Goal: Task Accomplishment & Management: Complete application form

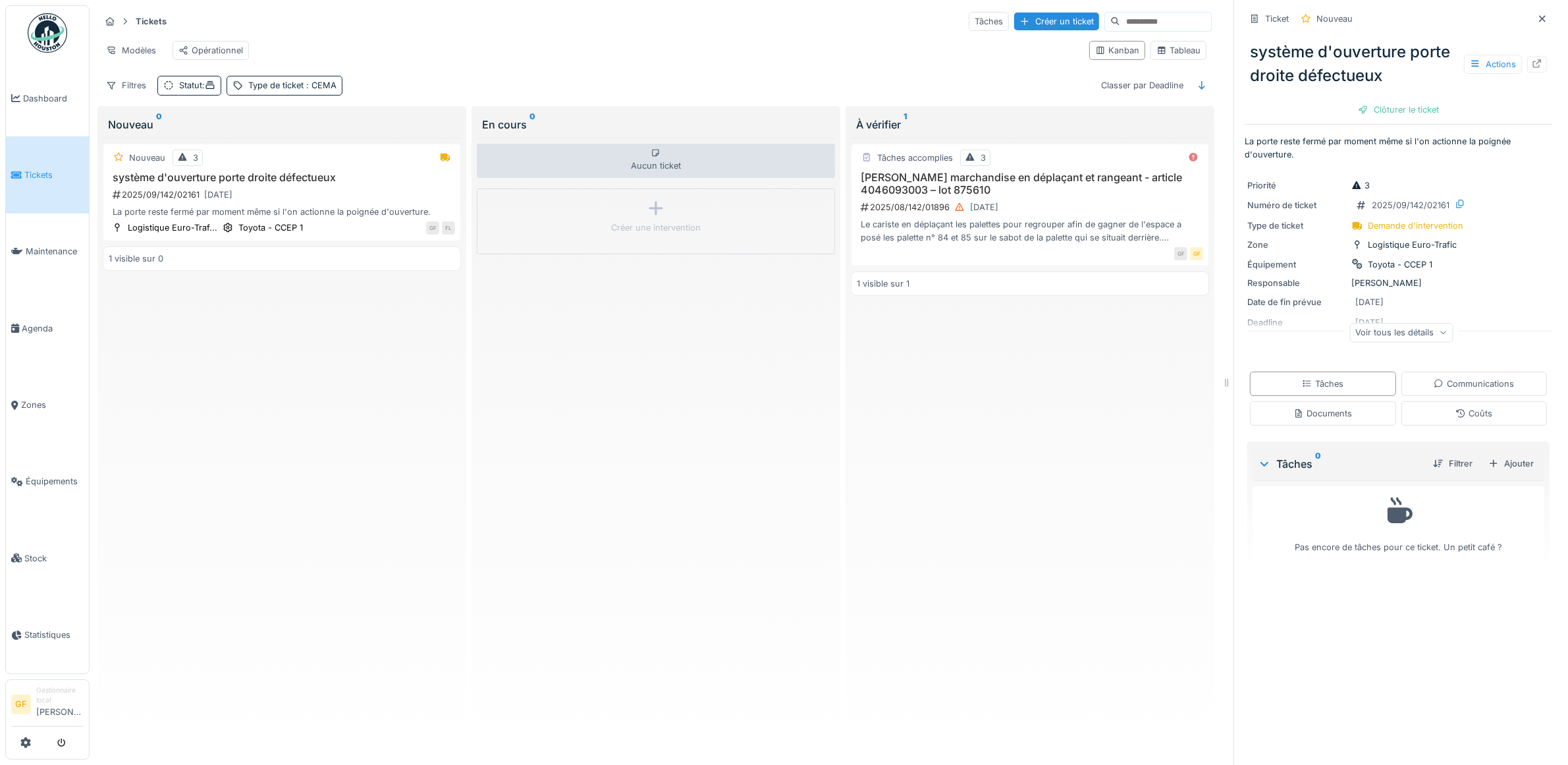
click at [41, 182] on link "Tickets" at bounding box center [48, 174] width 83 height 76
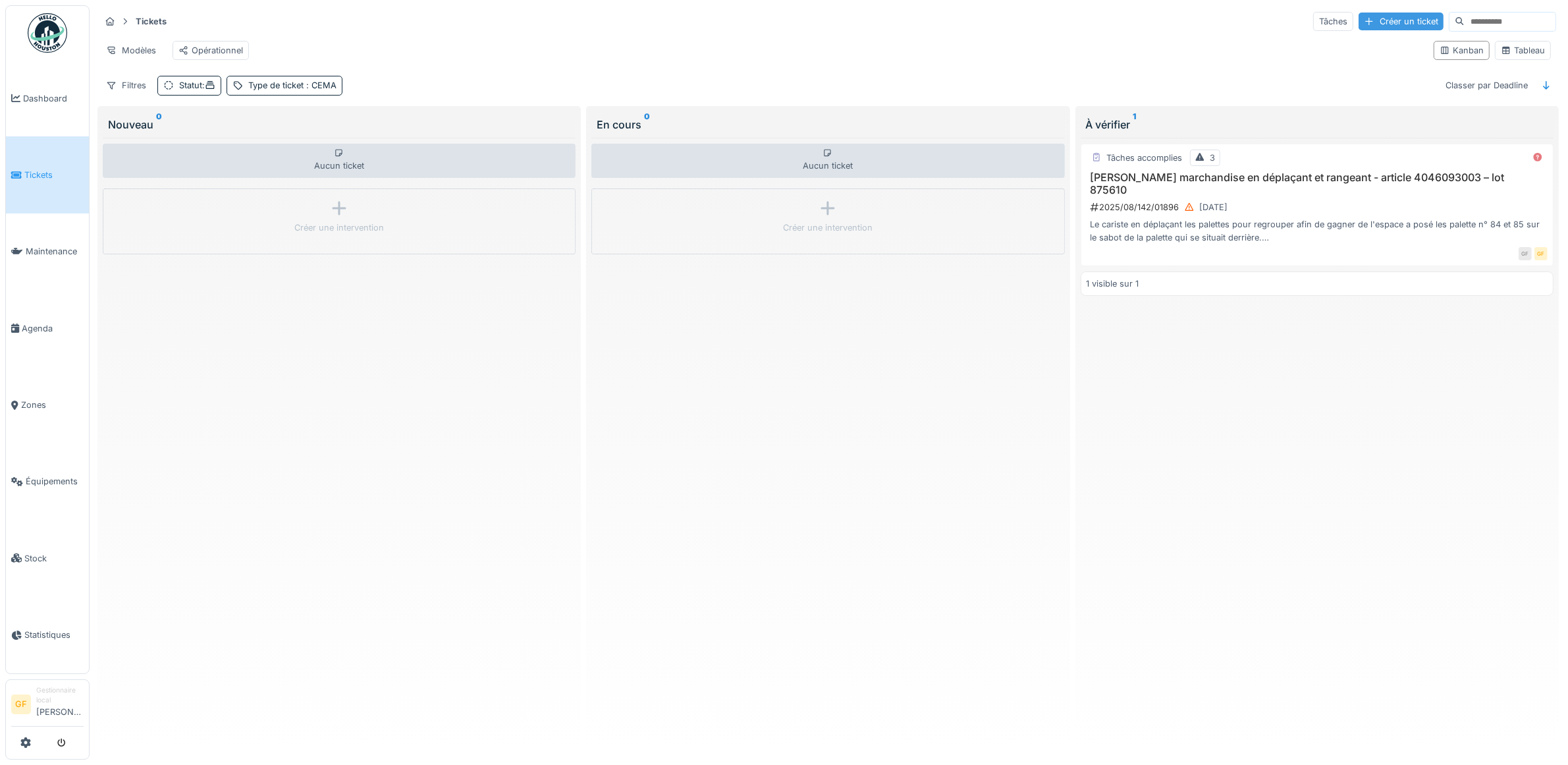
click at [1359, 24] on div "Créer un ticket" at bounding box center [1401, 21] width 85 height 18
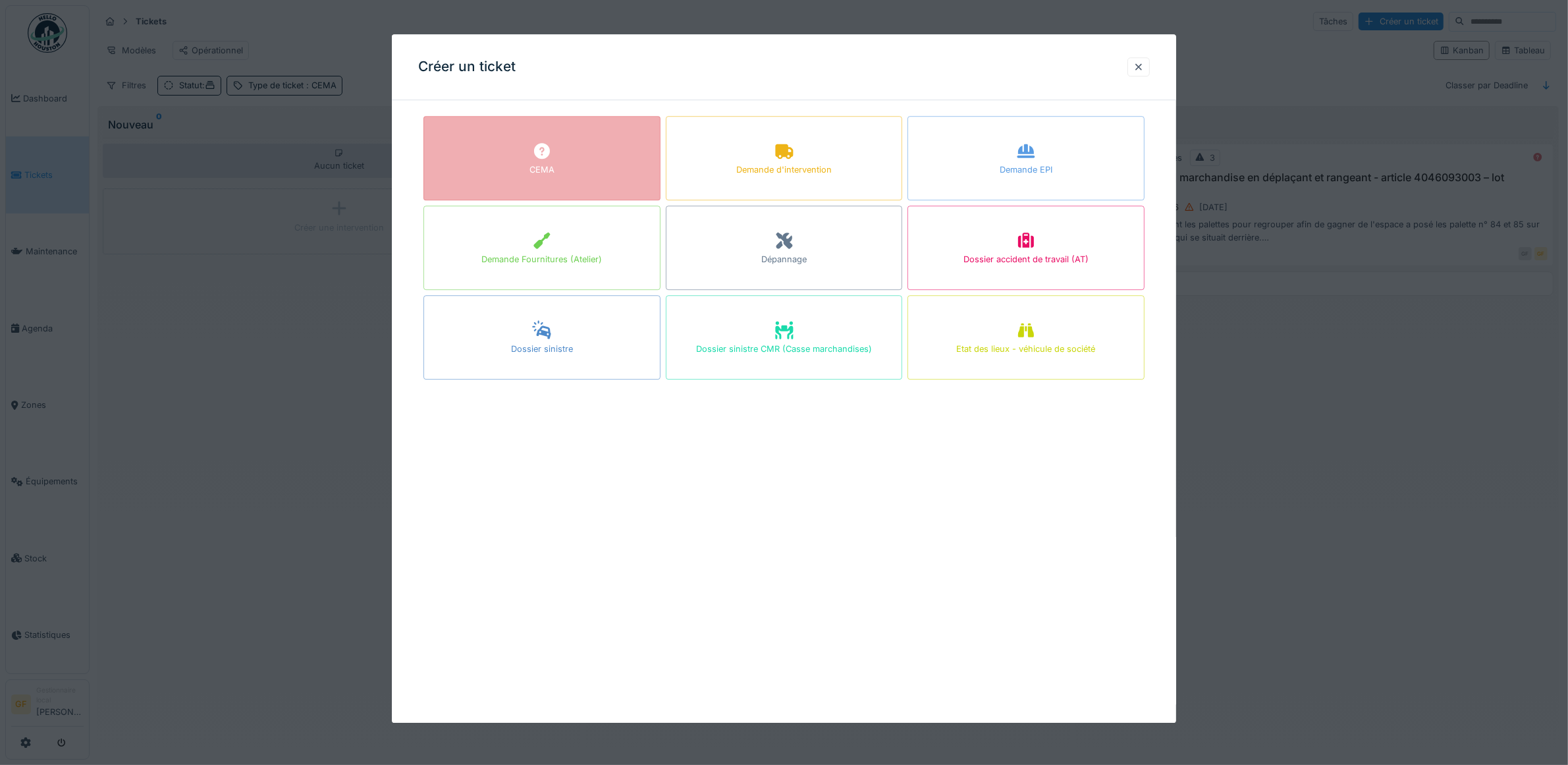
click at [609, 156] on div "CEMA" at bounding box center [543, 157] width 237 height 84
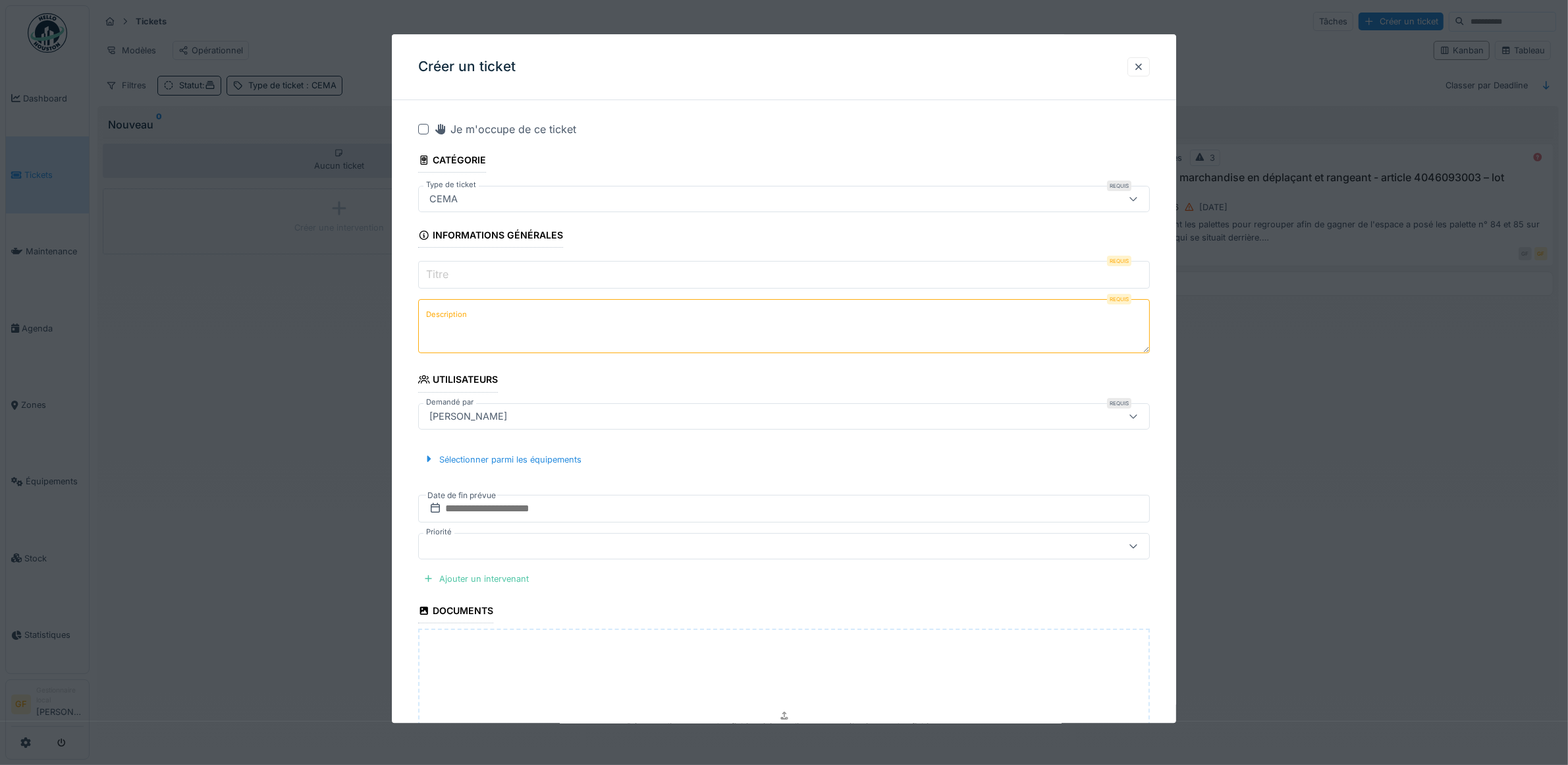
click at [960, 270] on input "Titre" at bounding box center [784, 274] width 732 height 28
type input "**********"
click at [878, 313] on textarea "Description" at bounding box center [784, 325] width 732 height 54
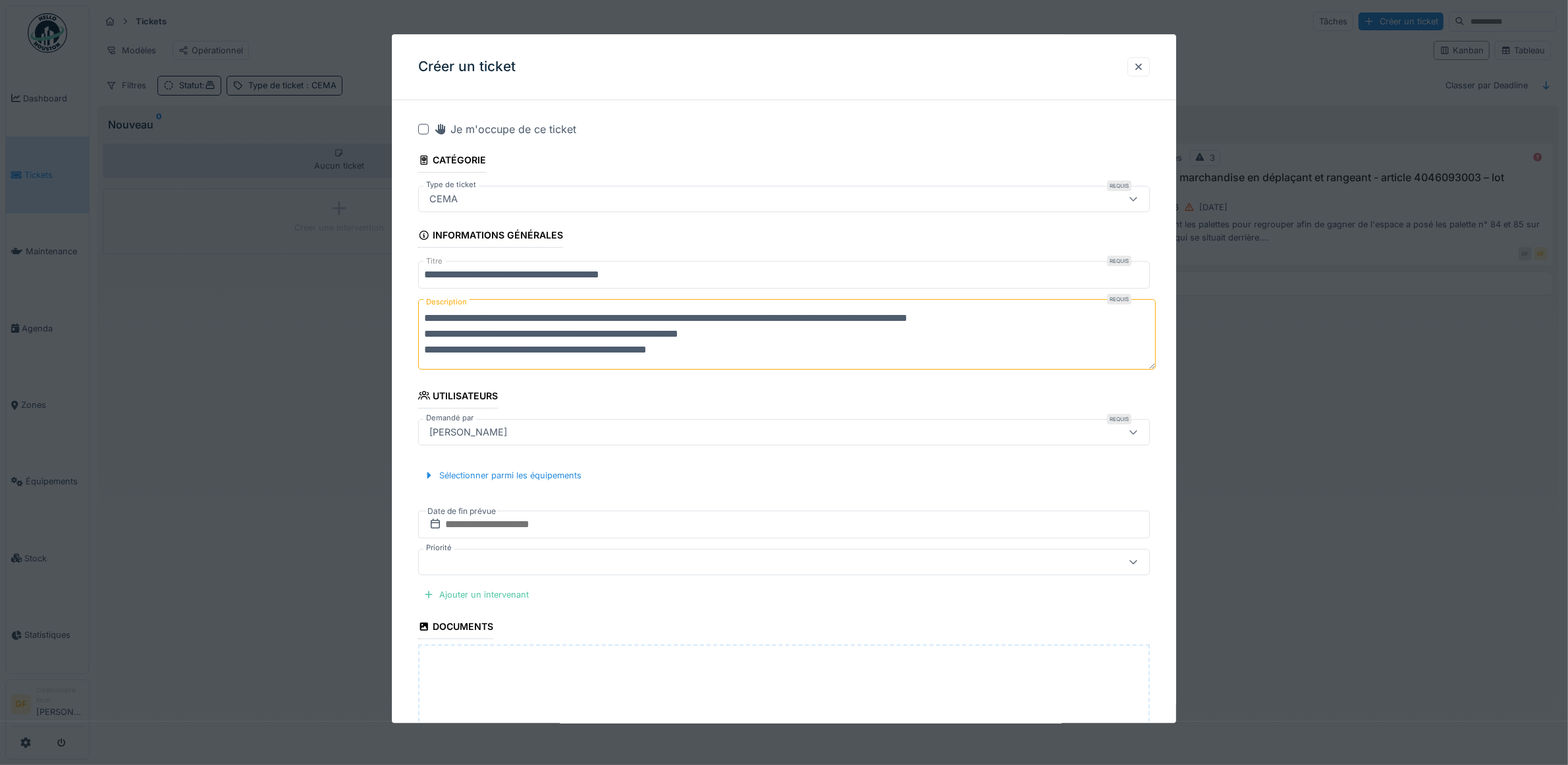
type textarea "**********"
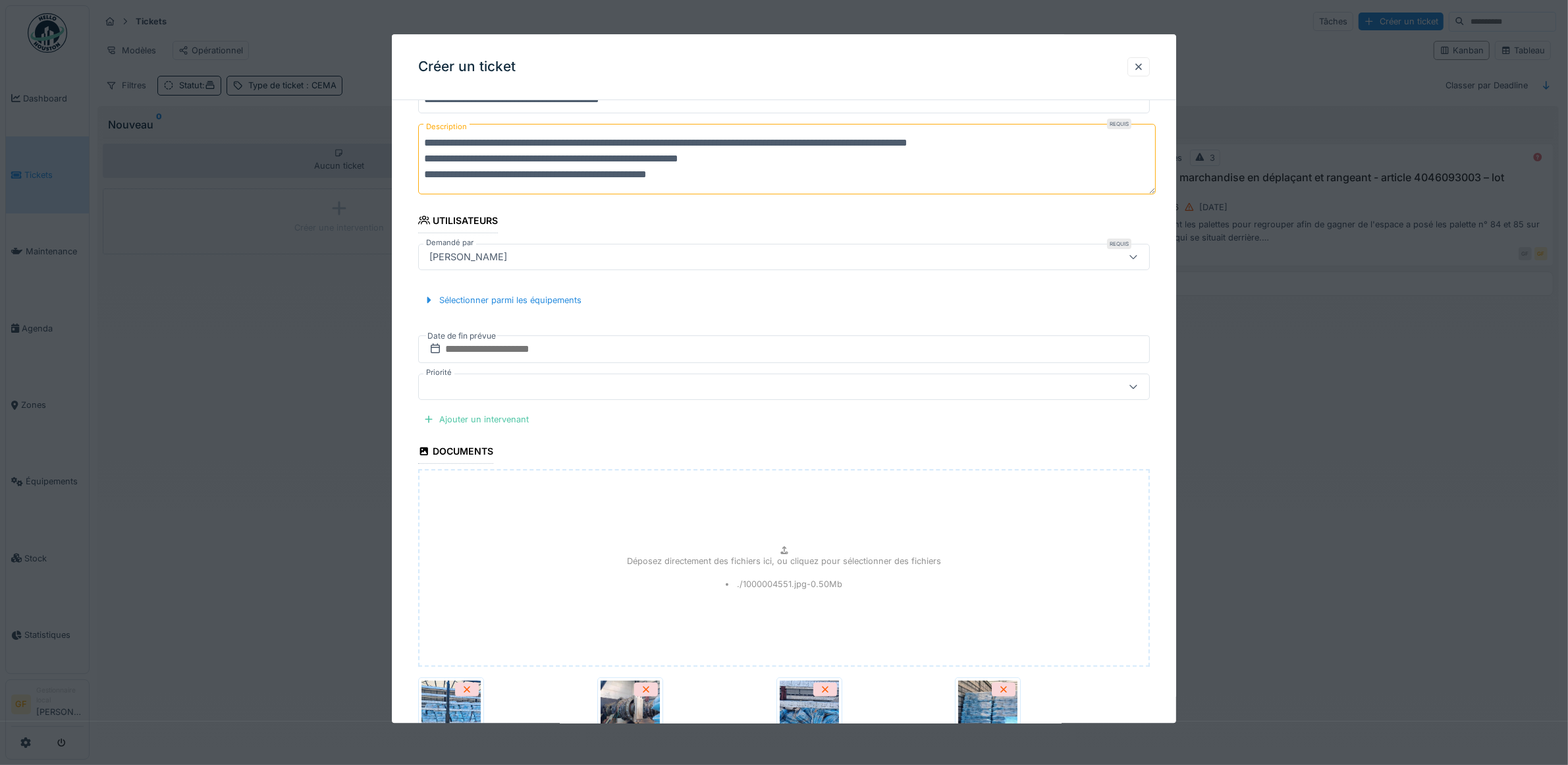
scroll to position [93, 0]
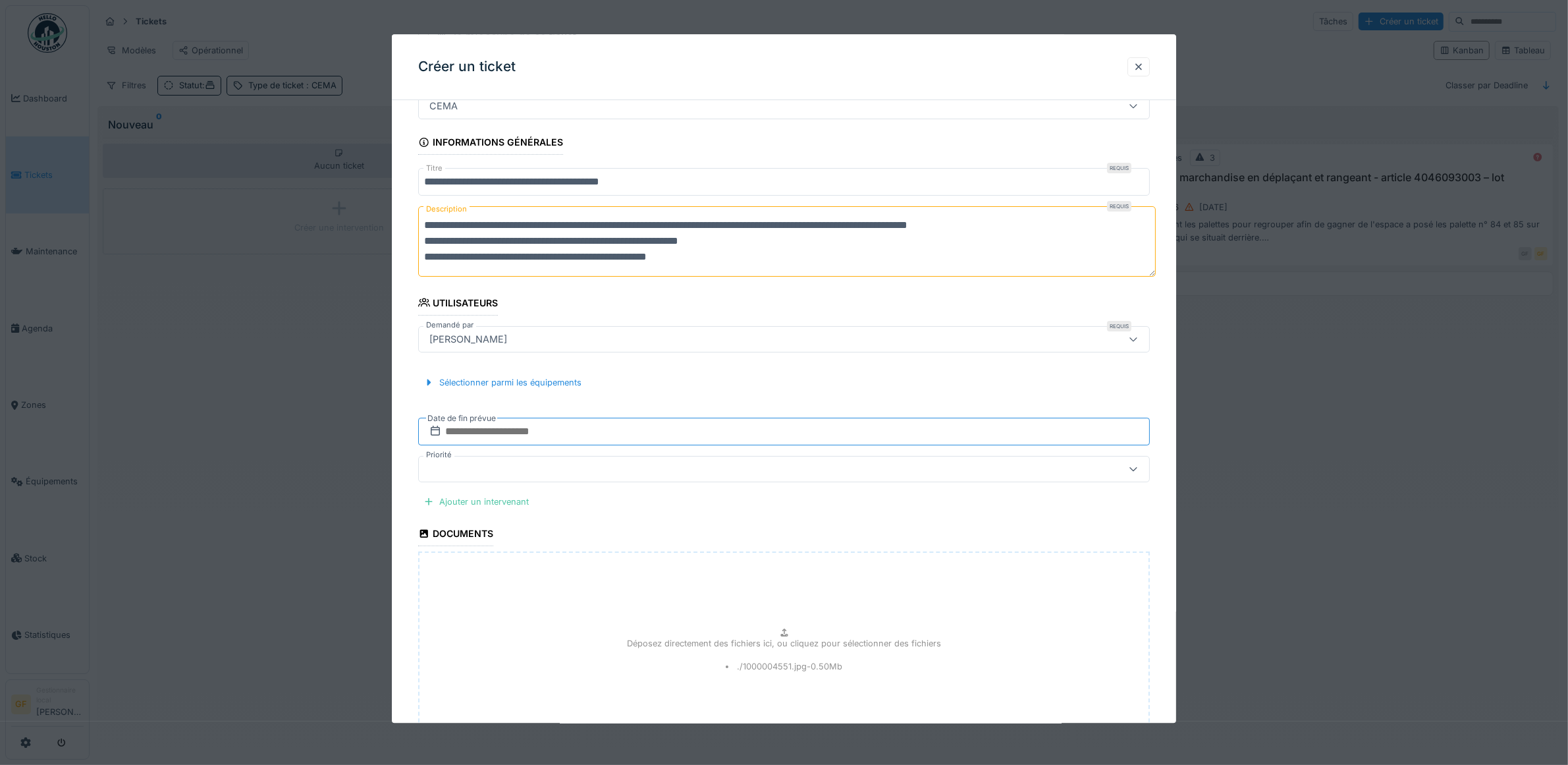
click at [536, 436] on input "text" at bounding box center [784, 431] width 732 height 28
click at [742, 588] on div "23" at bounding box center [745, 583] width 18 height 18
click at [723, 476] on div at bounding box center [742, 469] width 637 height 14
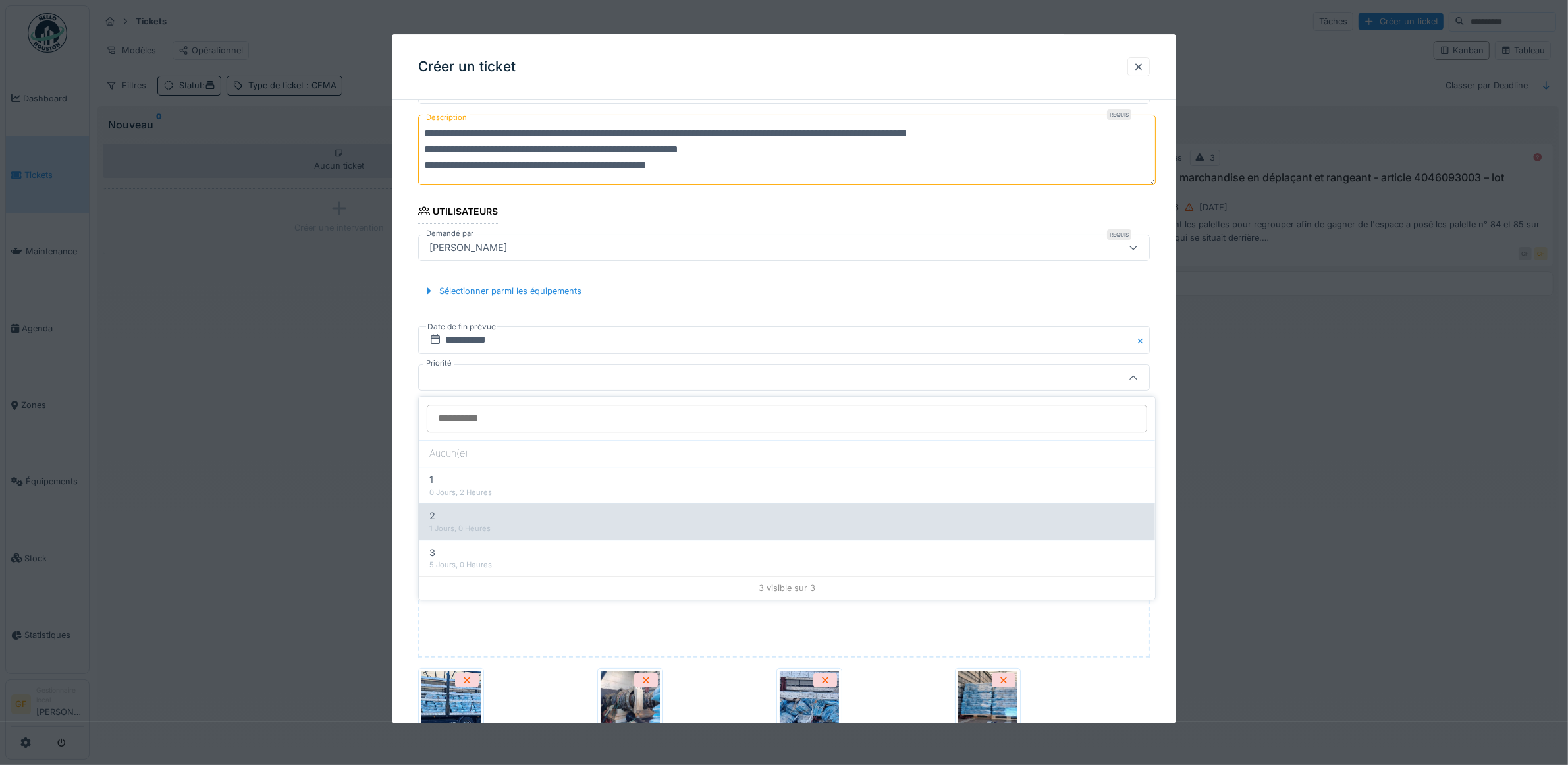
click at [720, 515] on div "2" at bounding box center [787, 517] width 716 height 14
type input "***"
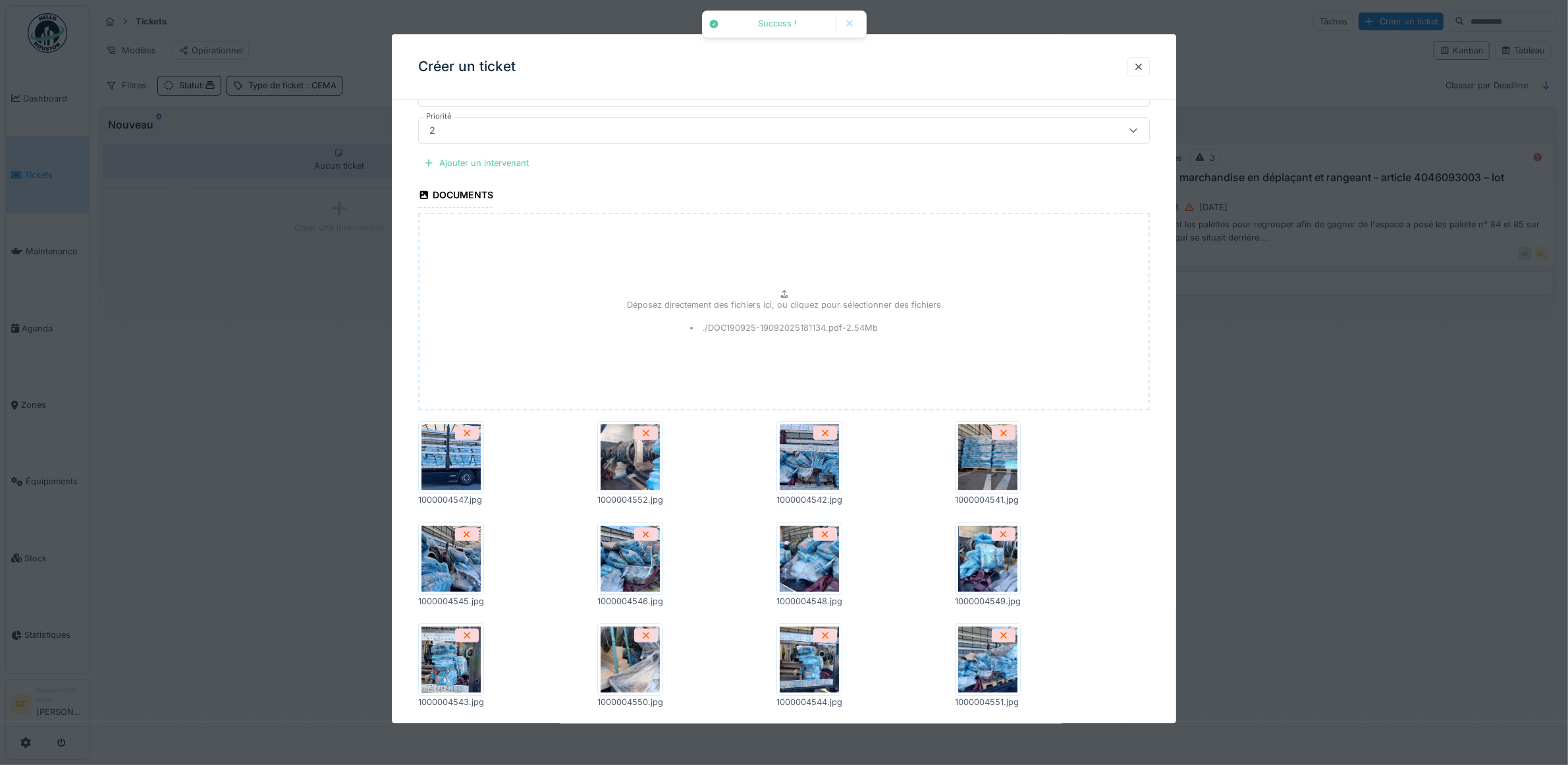
scroll to position [606, 0]
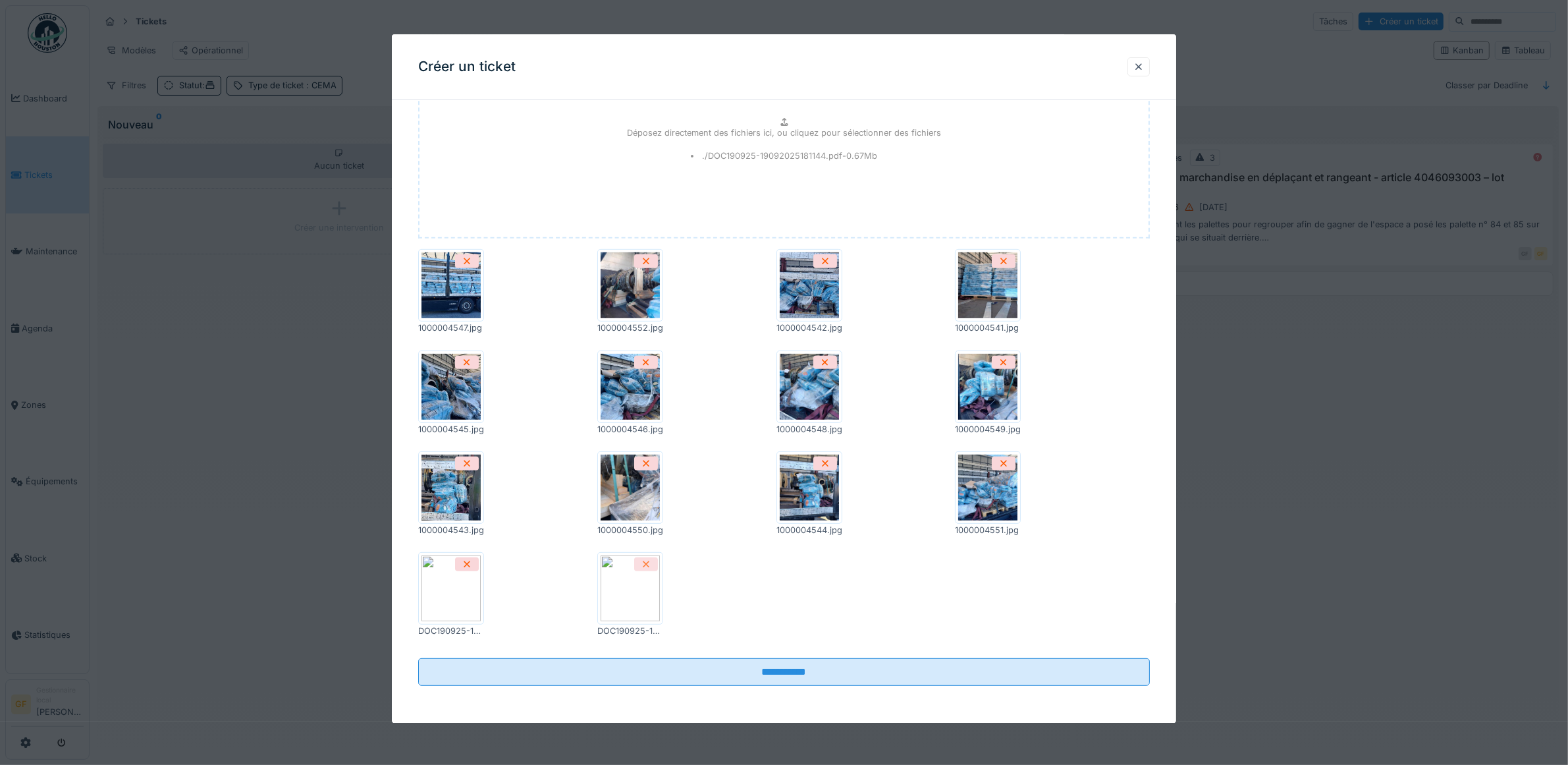
click at [656, 561] on div at bounding box center [646, 565] width 24 height 14
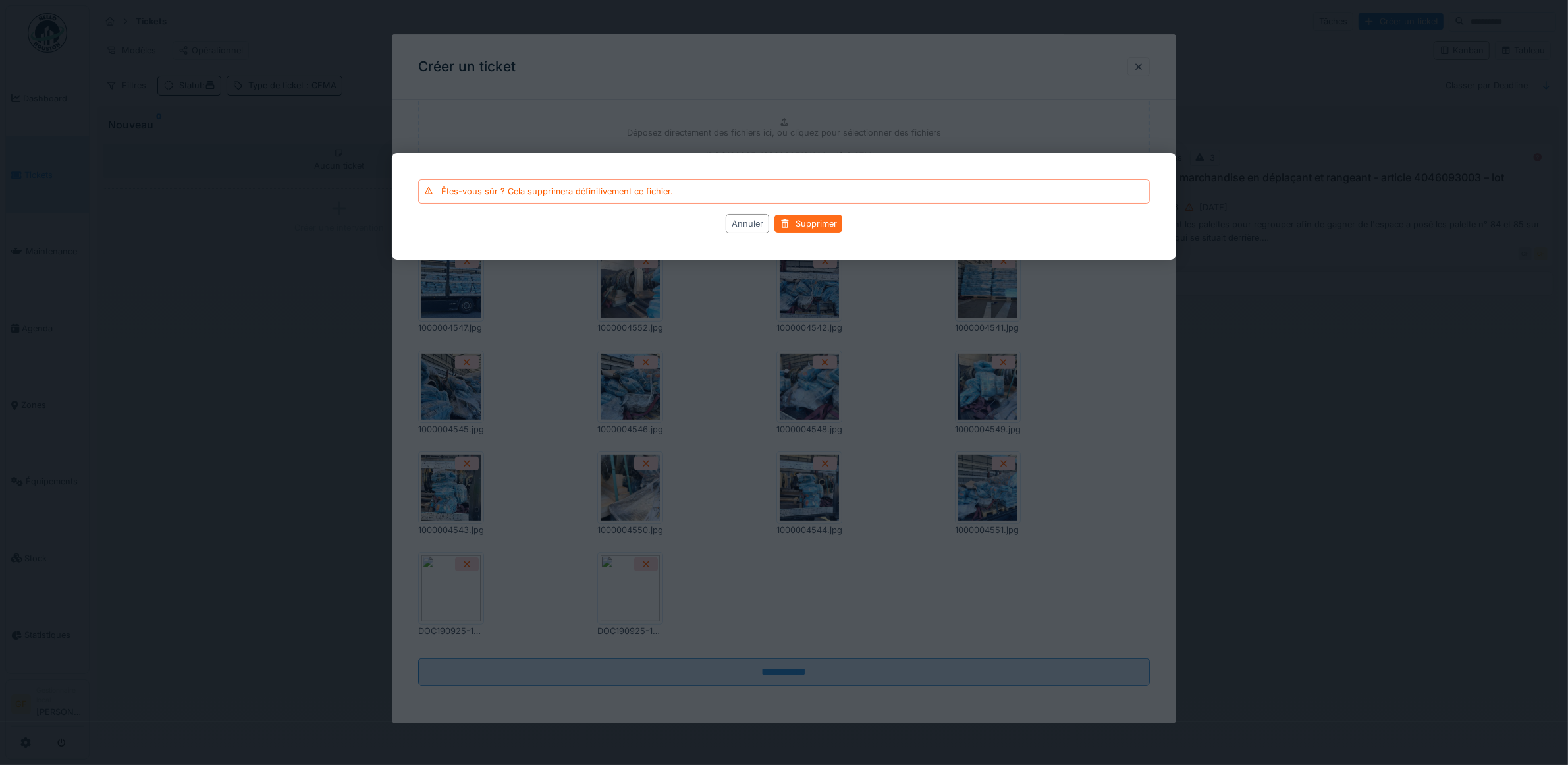
click at [832, 231] on div "Supprimer" at bounding box center [808, 223] width 68 height 18
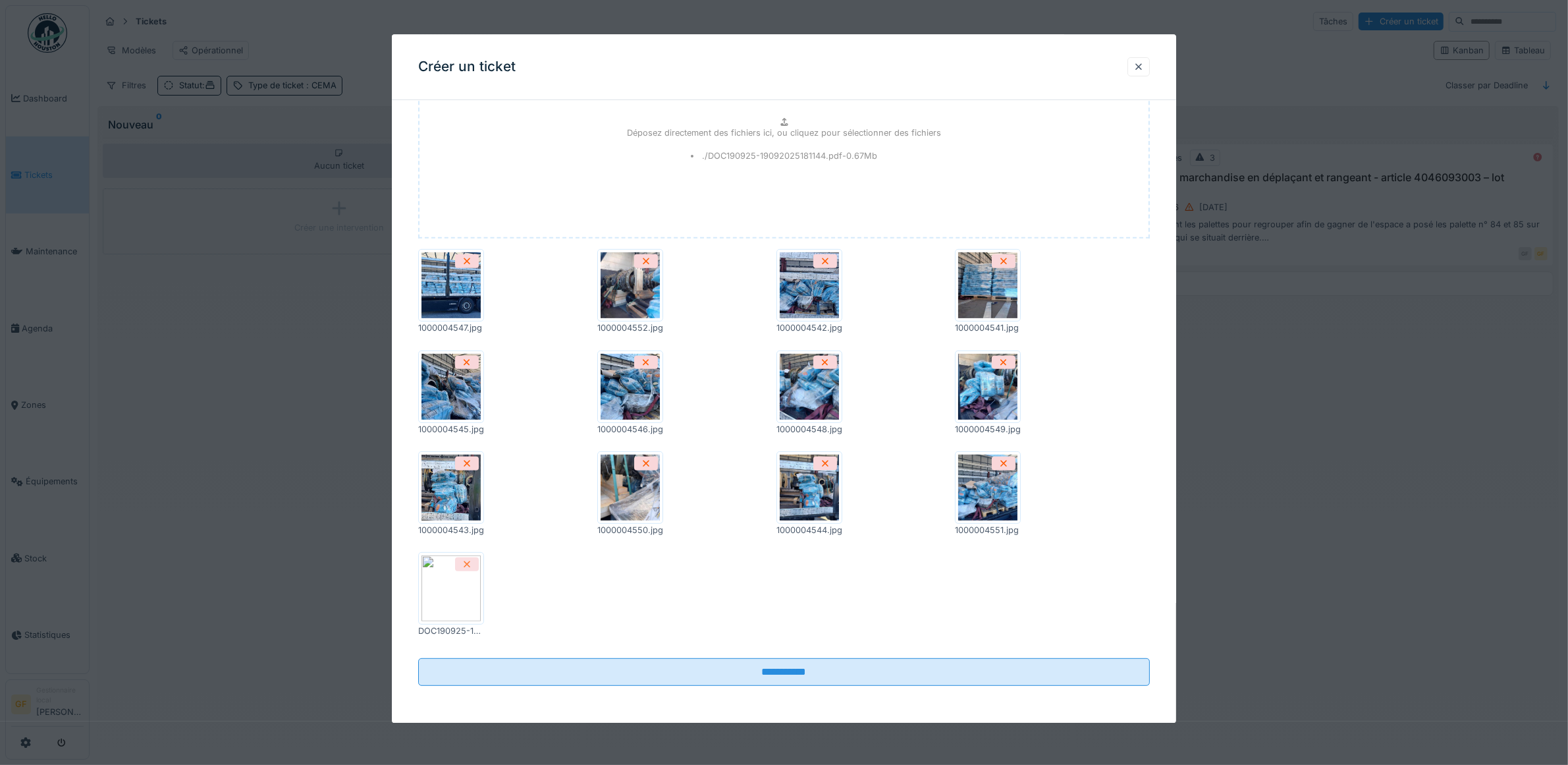
click at [469, 567] on icon at bounding box center [466, 564] width 10 height 9
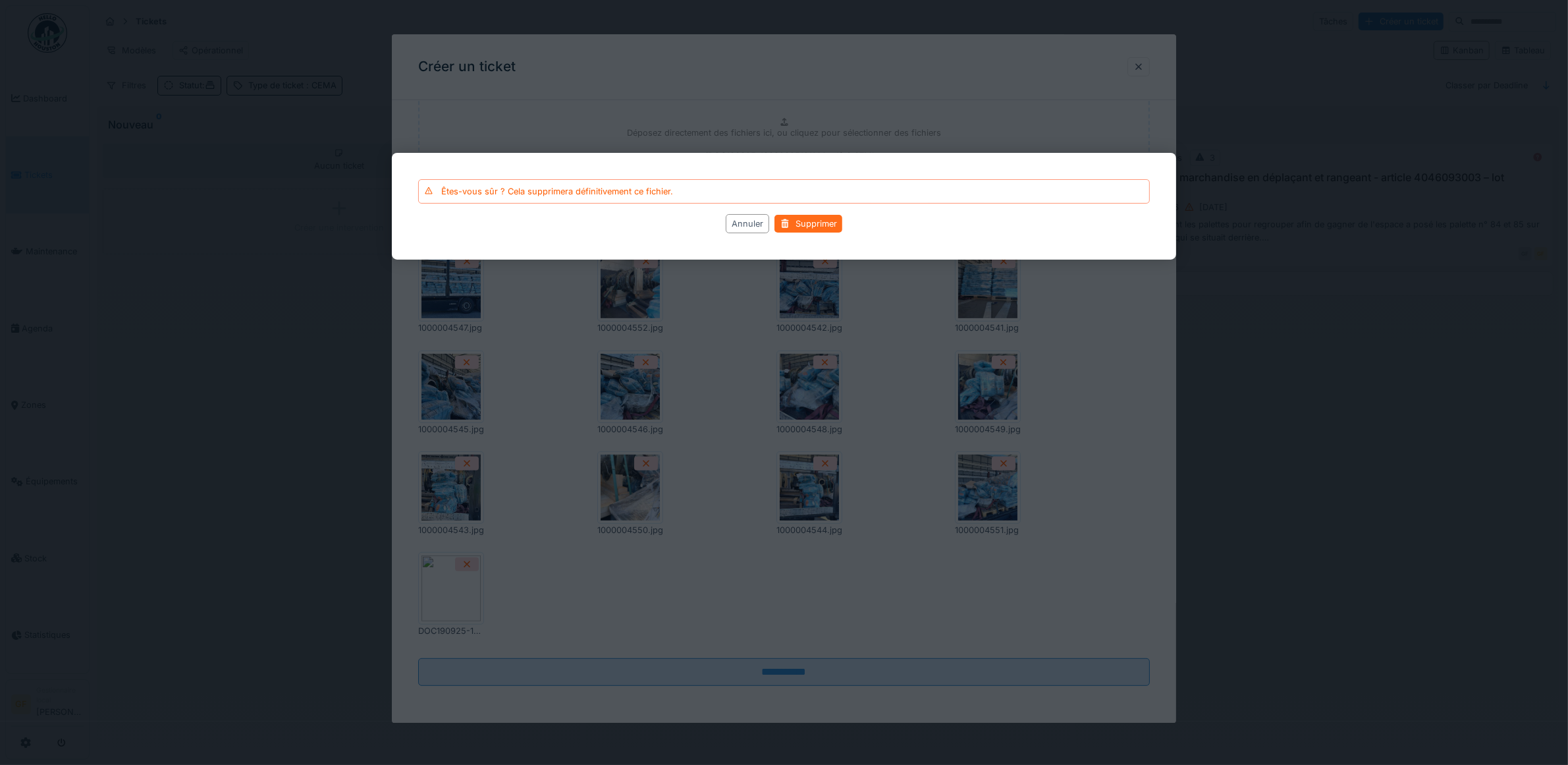
click at [823, 230] on div "Supprimer" at bounding box center [808, 223] width 68 height 18
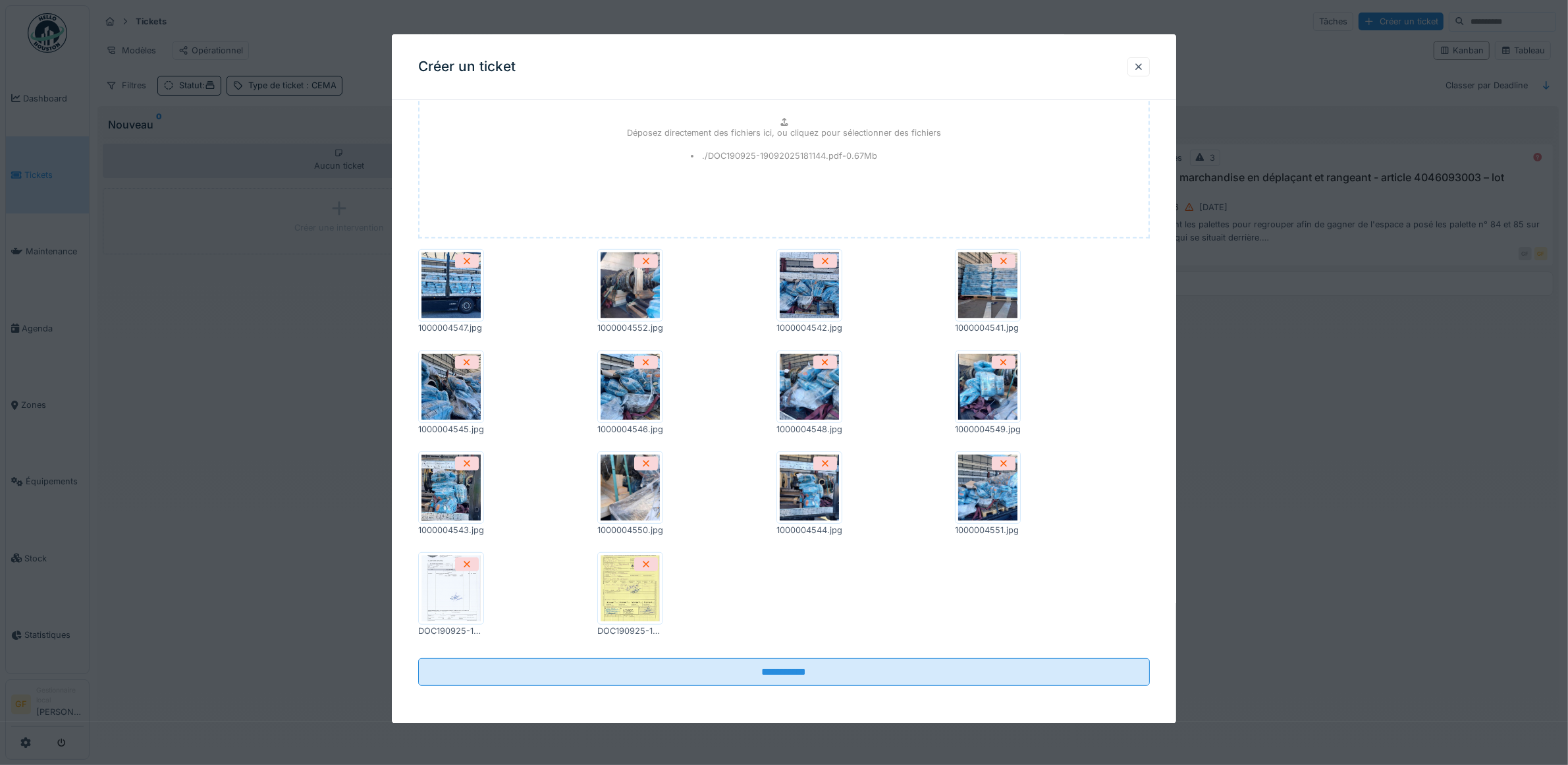
scroll to position [0, 0]
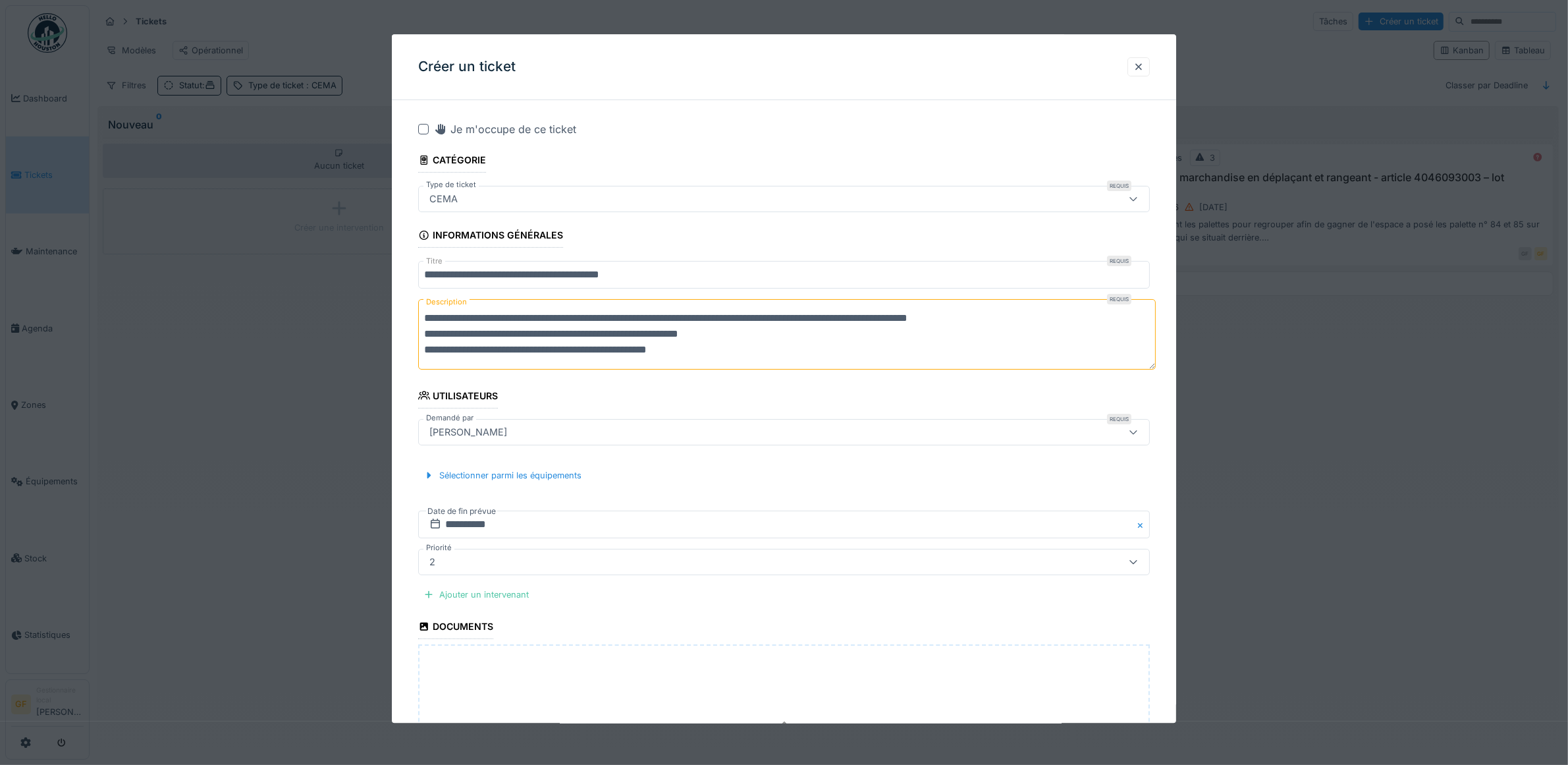
click at [425, 131] on div at bounding box center [423, 128] width 10 height 10
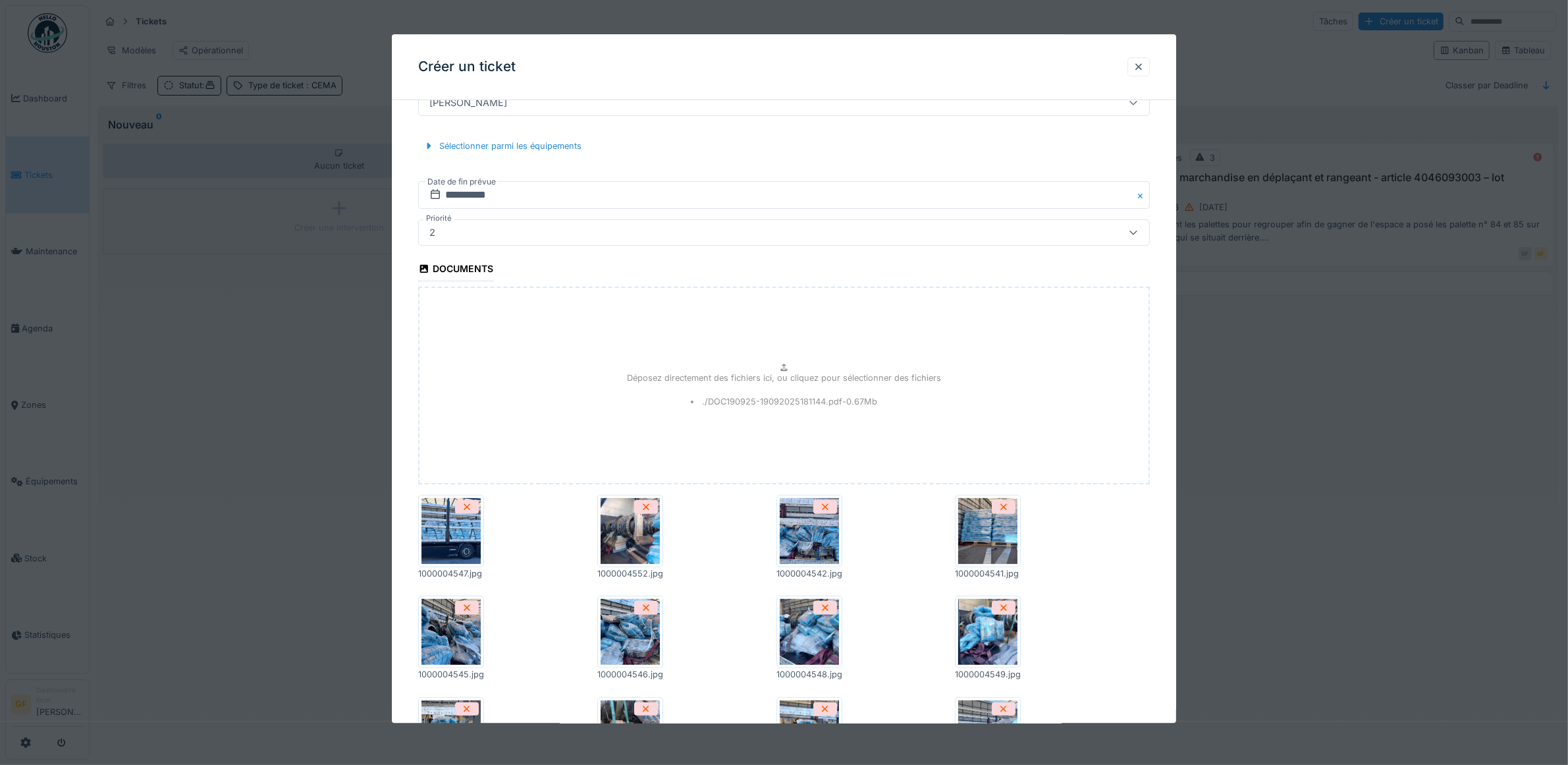
scroll to position [576, 0]
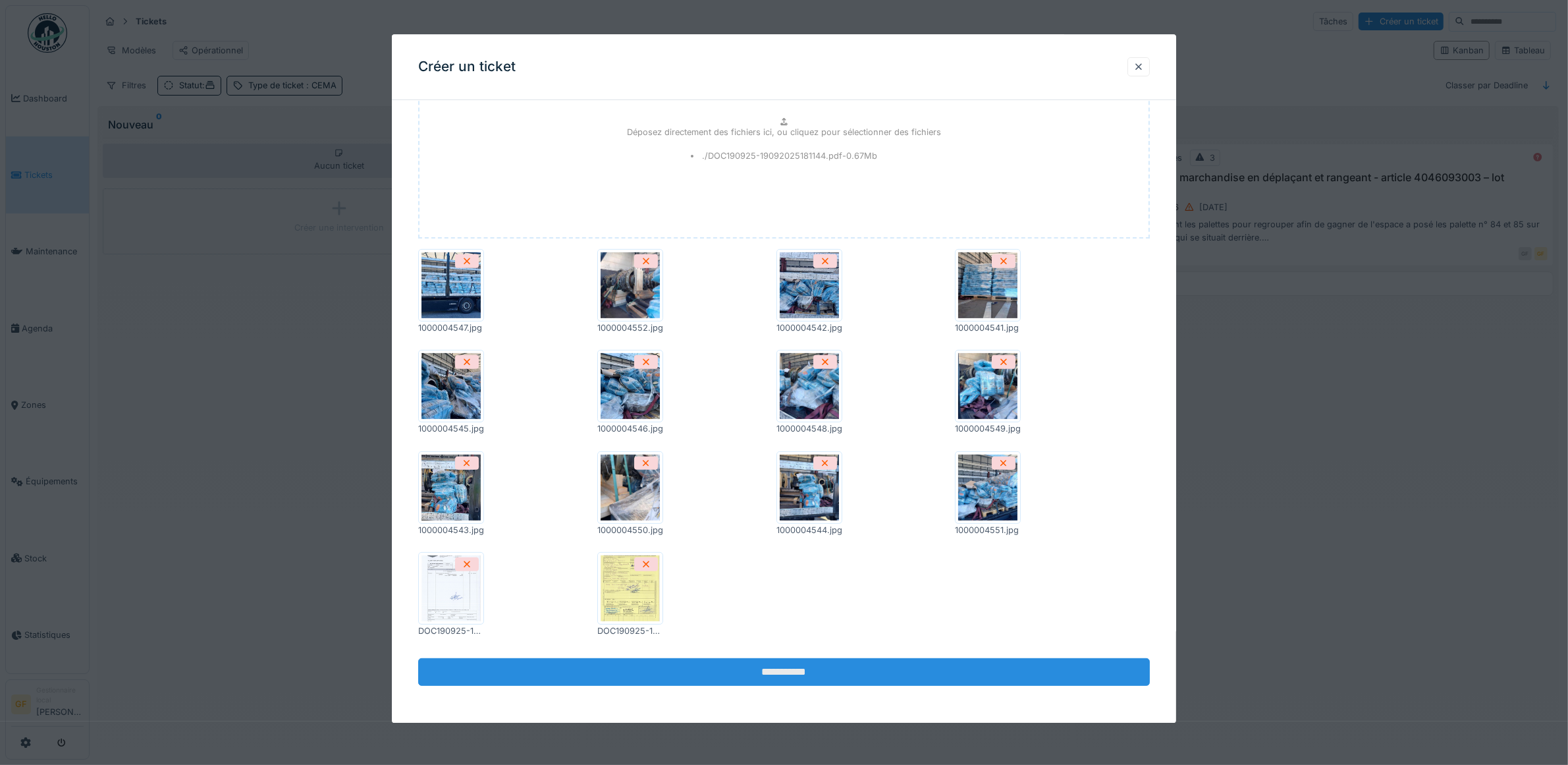
click at [789, 665] on input "**********" at bounding box center [784, 671] width 732 height 28
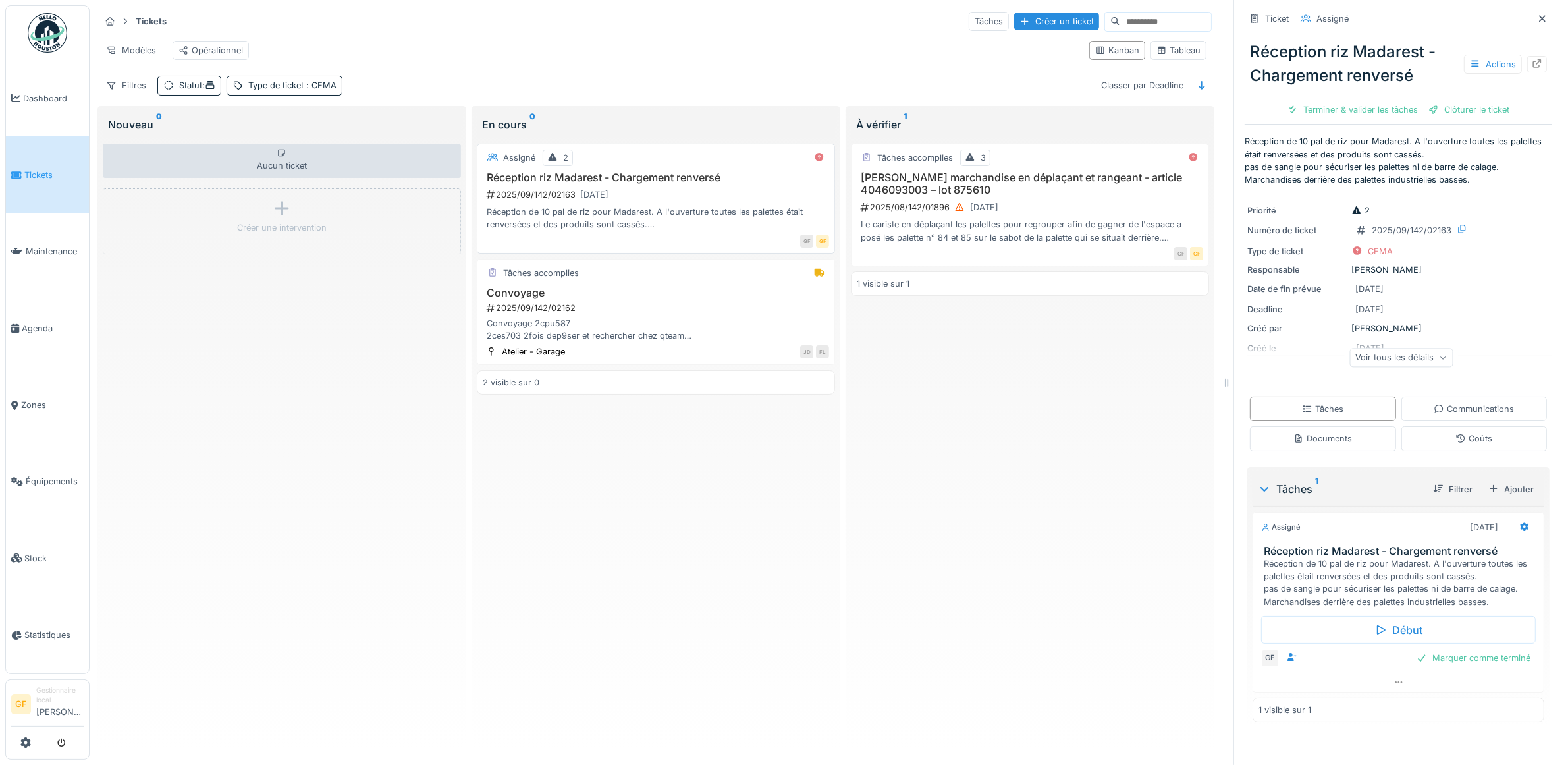
click at [716, 230] on div "Réception de 10 pal de riz pour Madarest. A l'ouverture toutes les palettes éta…" at bounding box center [656, 218] width 347 height 25
click at [1532, 64] on icon at bounding box center [1537, 63] width 10 height 9
click at [969, 31] on div "Tâches" at bounding box center [988, 21] width 40 height 19
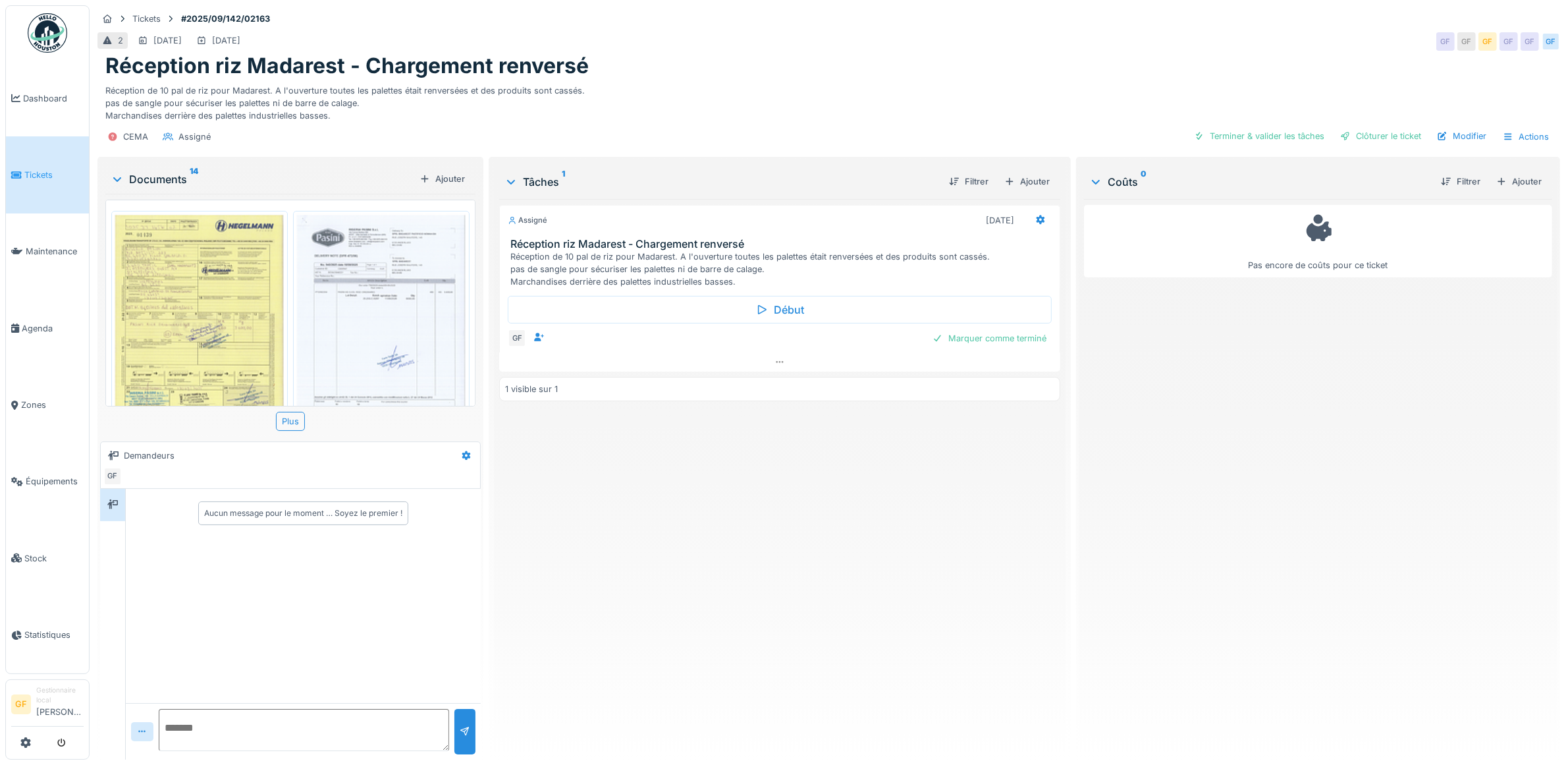
click at [880, 265] on div "Réception de 10 pal de riz pour Madarest. A l'ouverture toutes les palettes éta…" at bounding box center [782, 269] width 544 height 39
click at [827, 221] on div "Assigné 19/09/2025 Réception riz Madarest - Chargement renversé Réception de 10…" at bounding box center [780, 247] width 561 height 83
click at [253, 63] on h1 "Réception riz Madarest - Chargement renversé" at bounding box center [347, 66] width 484 height 25
click at [107, 53] on h1 "Réception riz Madarest - Chargement renversé" at bounding box center [347, 66] width 484 height 25
click at [399, 79] on div "Réception de 10 pal de riz pour Madarest. A l'ouverture toutes les palettes éta…" at bounding box center [829, 101] width 1447 height 43
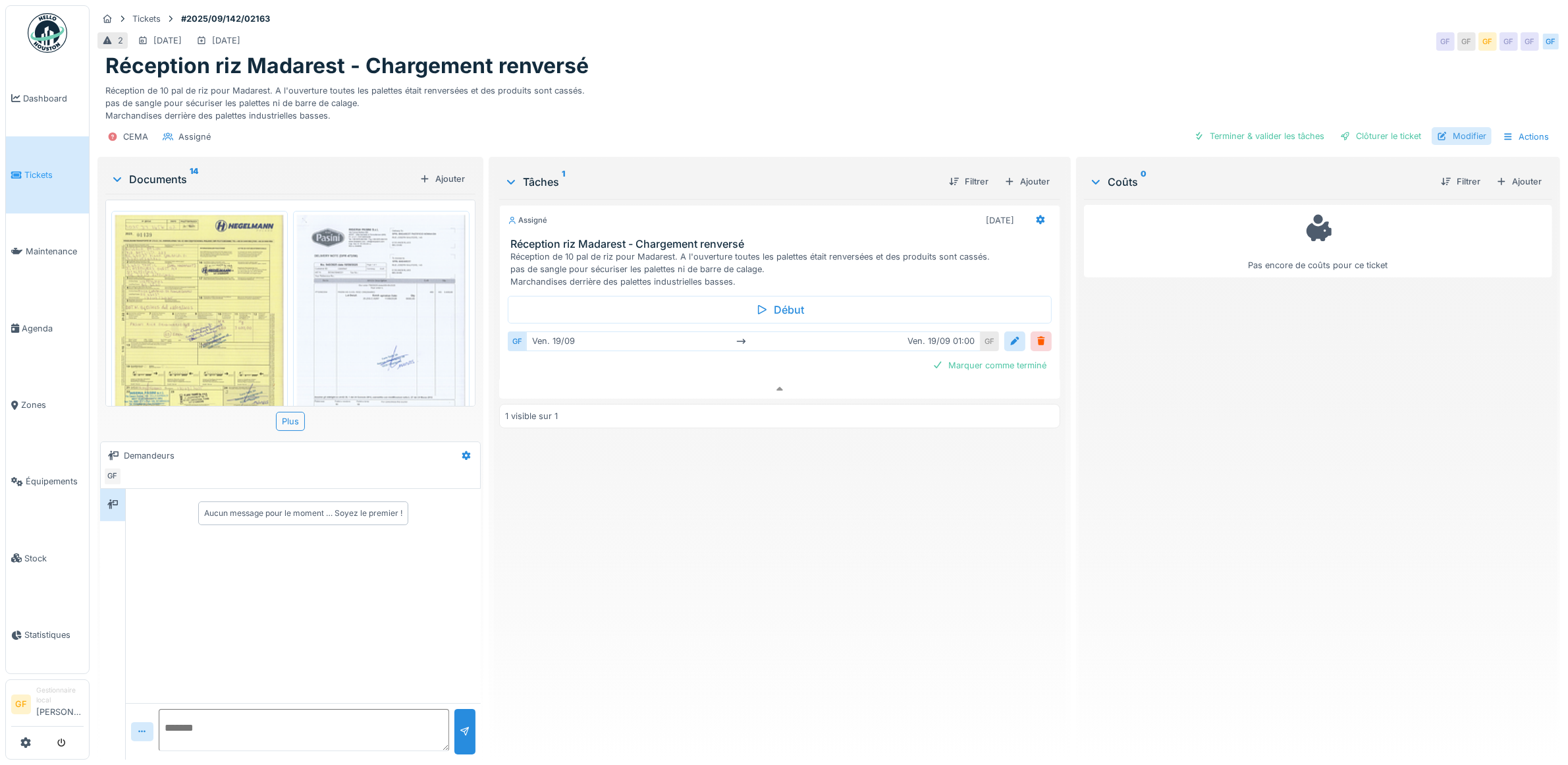
click at [1456, 127] on div "Modifier" at bounding box center [1462, 136] width 60 height 18
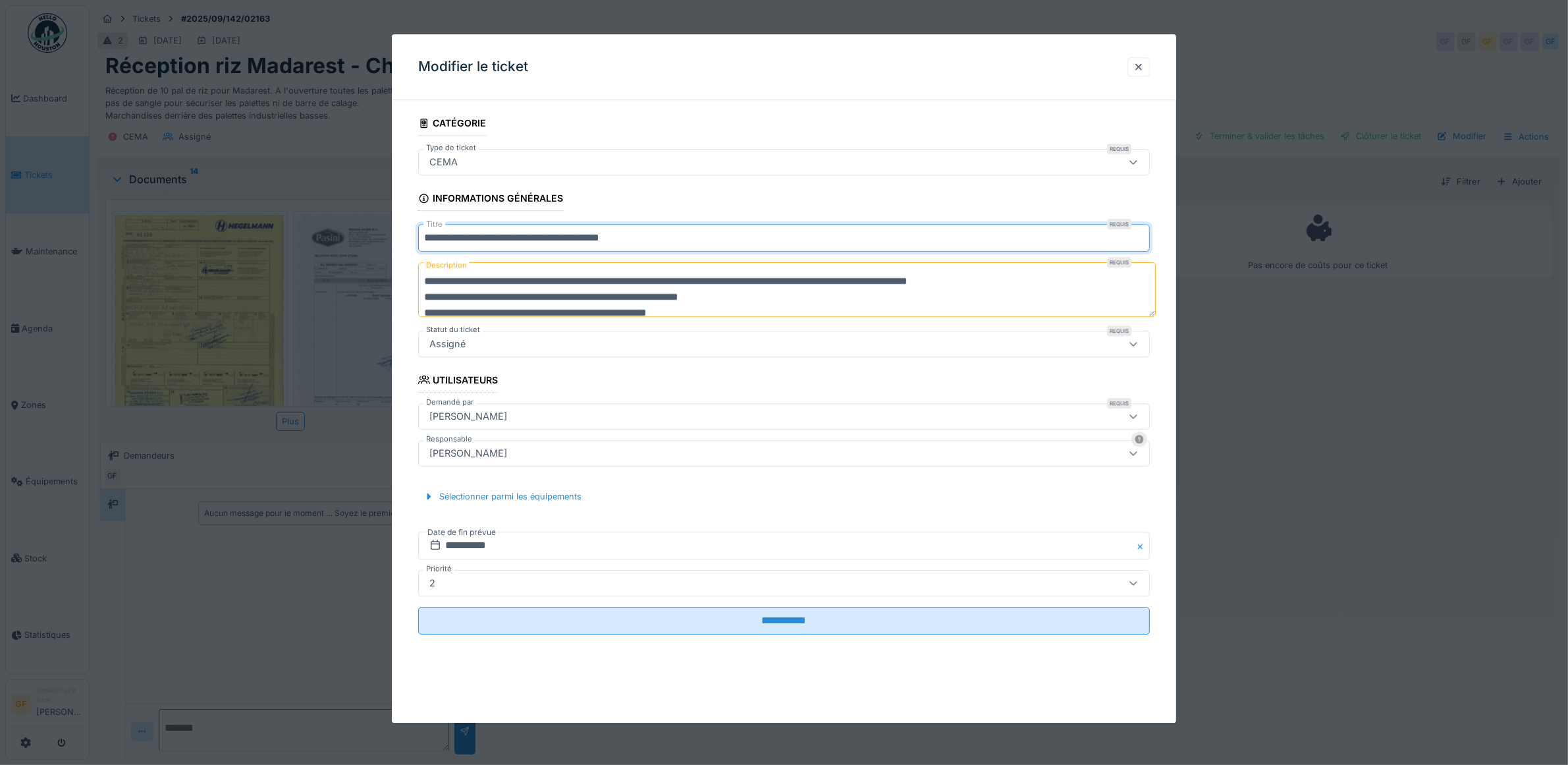
click at [423, 234] on input "**********" at bounding box center [784, 237] width 732 height 28
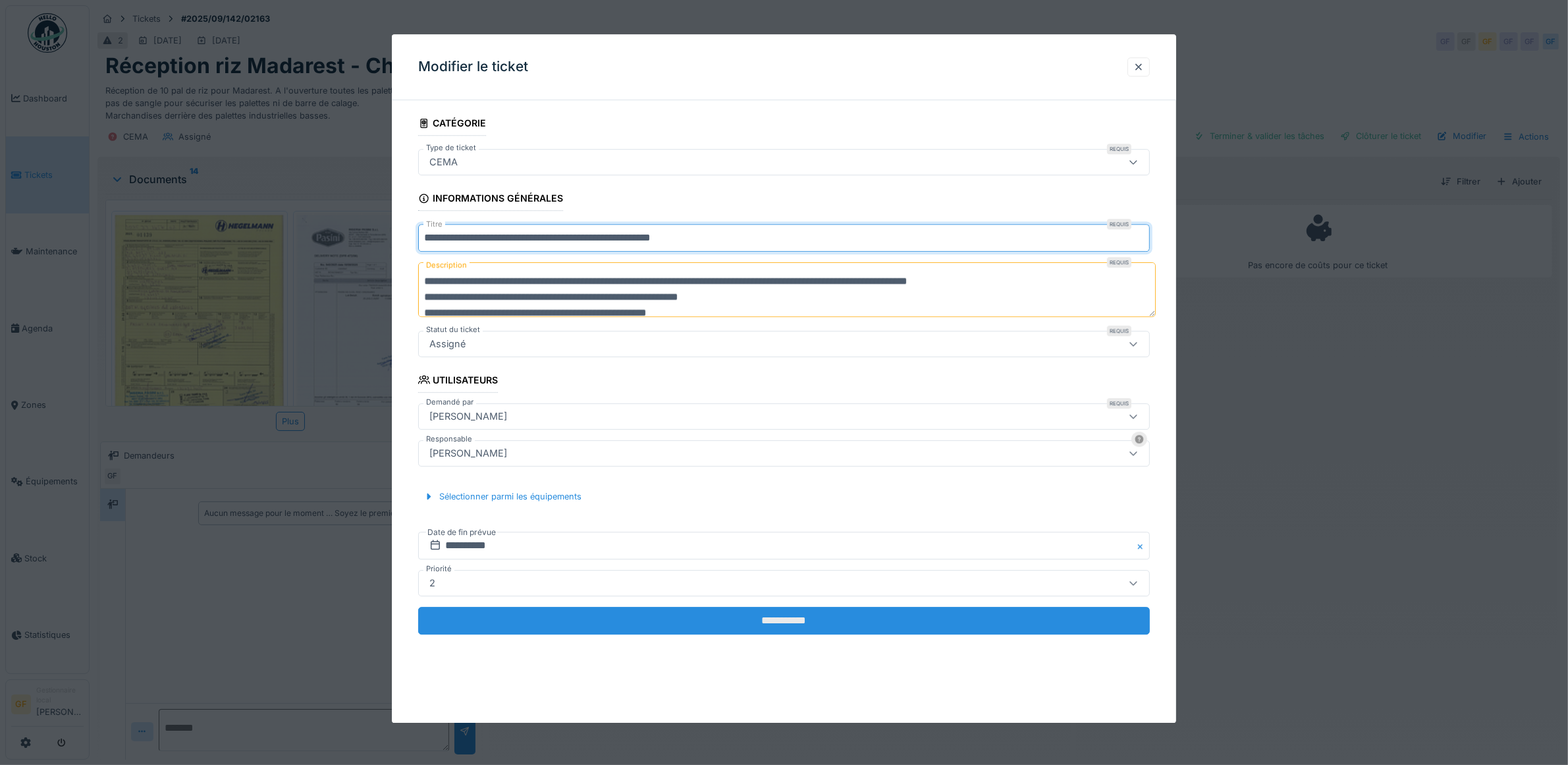
type input "**********"
click at [810, 623] on input "**********" at bounding box center [784, 620] width 732 height 28
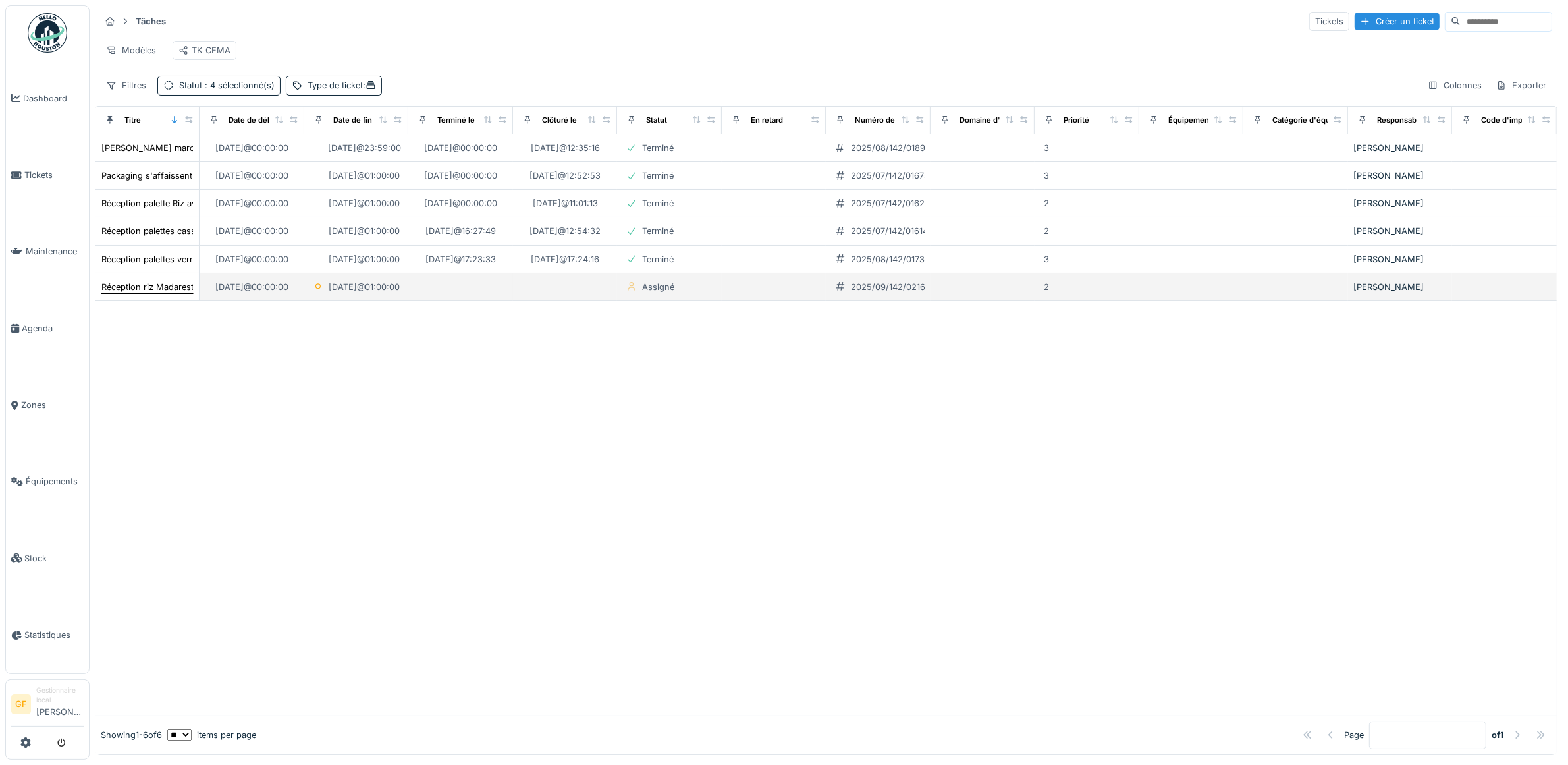
click at [139, 293] on div "Réception riz Madarest - Chargement renversé" at bounding box center [195, 287] width 188 height 13
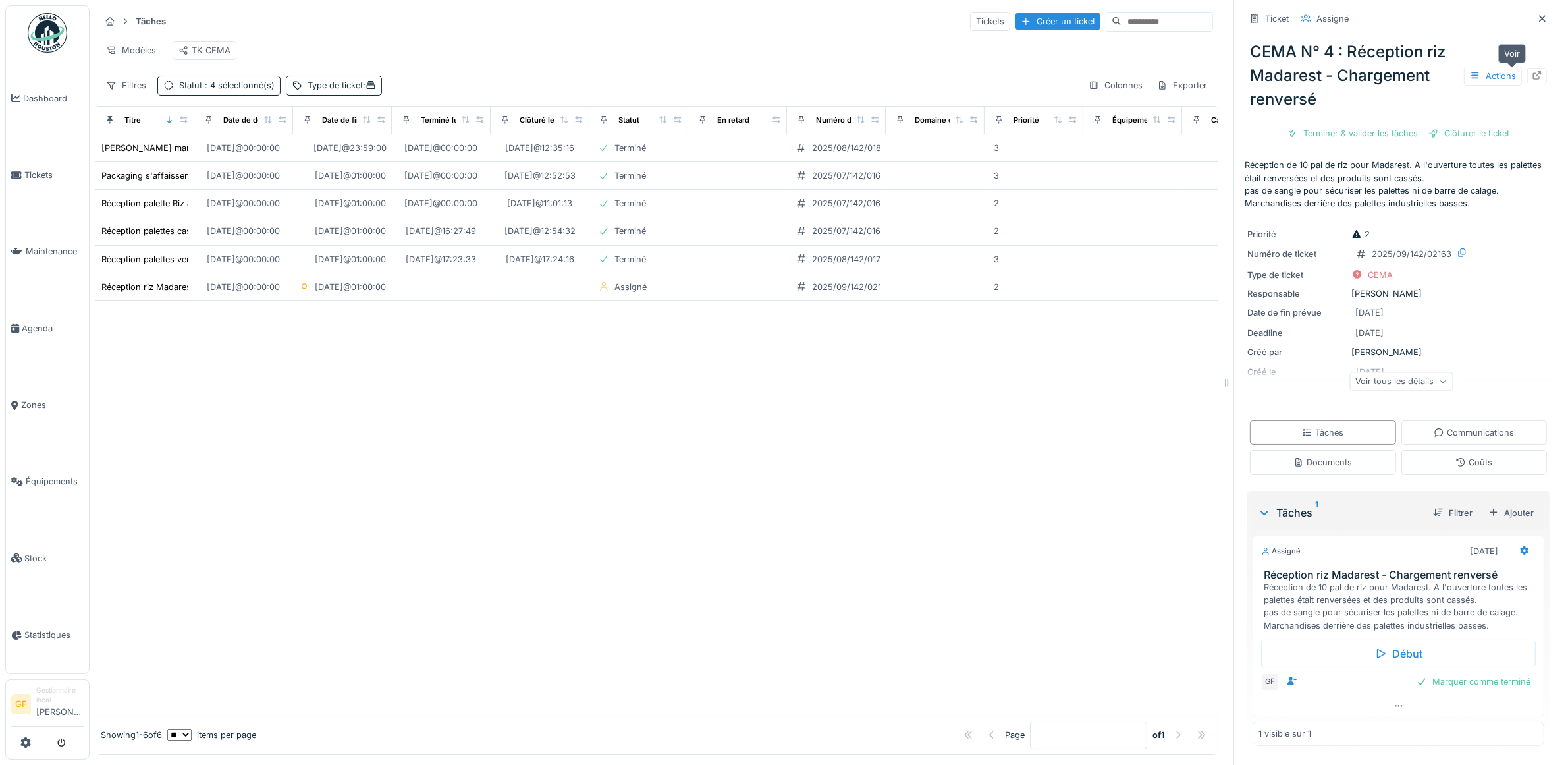
click at [1532, 79] on icon at bounding box center [1537, 75] width 10 height 9
drag, startPoint x: 837, startPoint y: 305, endPoint x: 814, endPoint y: 324, distance: 29.8
click at [814, 324] on div at bounding box center [656, 508] width 1122 height 414
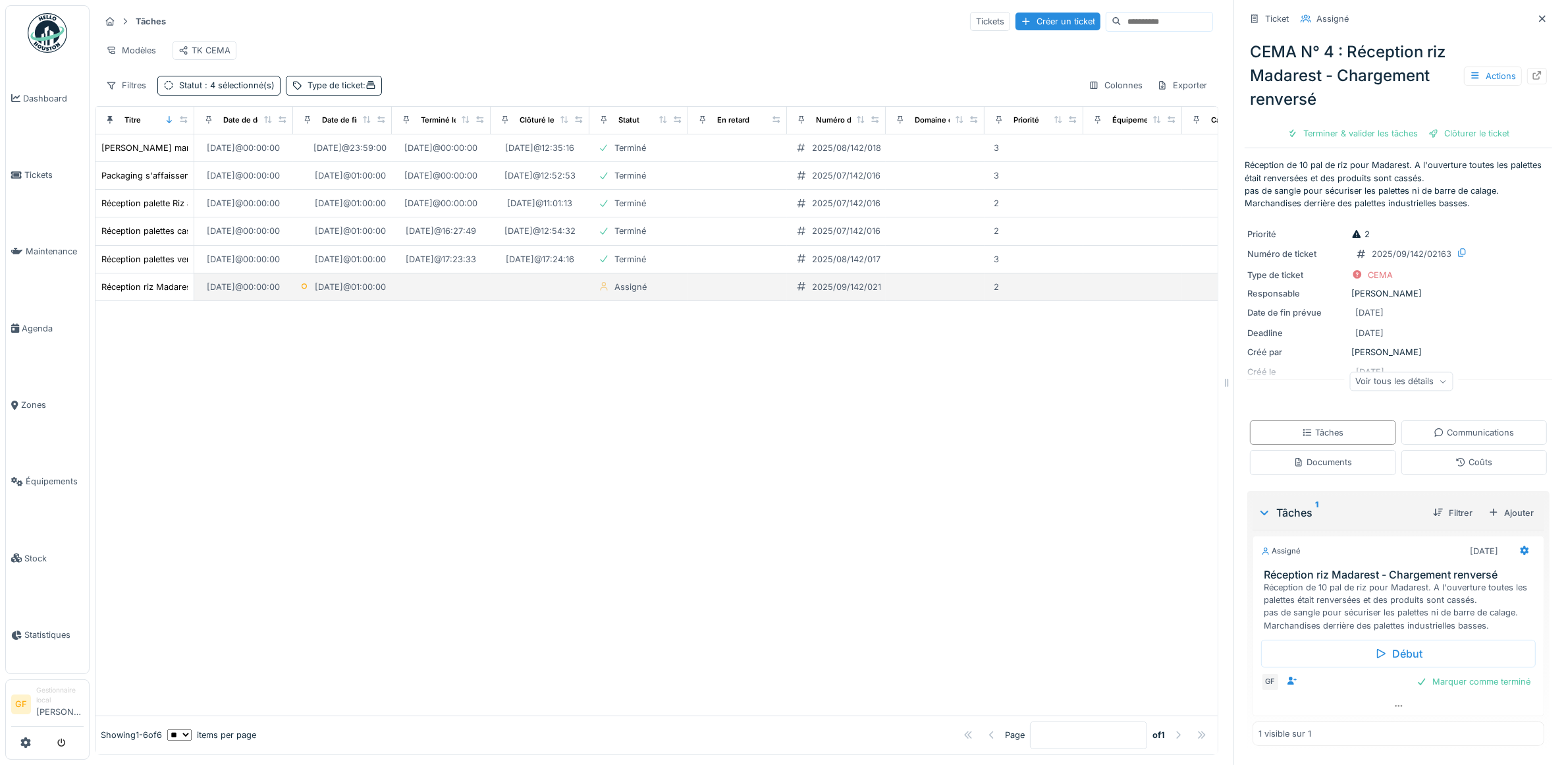
click at [842, 294] on div "2025/09/142/02163" at bounding box center [837, 286] width 88 height 15
click at [842, 293] on div "2025/09/142/02163" at bounding box center [852, 287] width 79 height 13
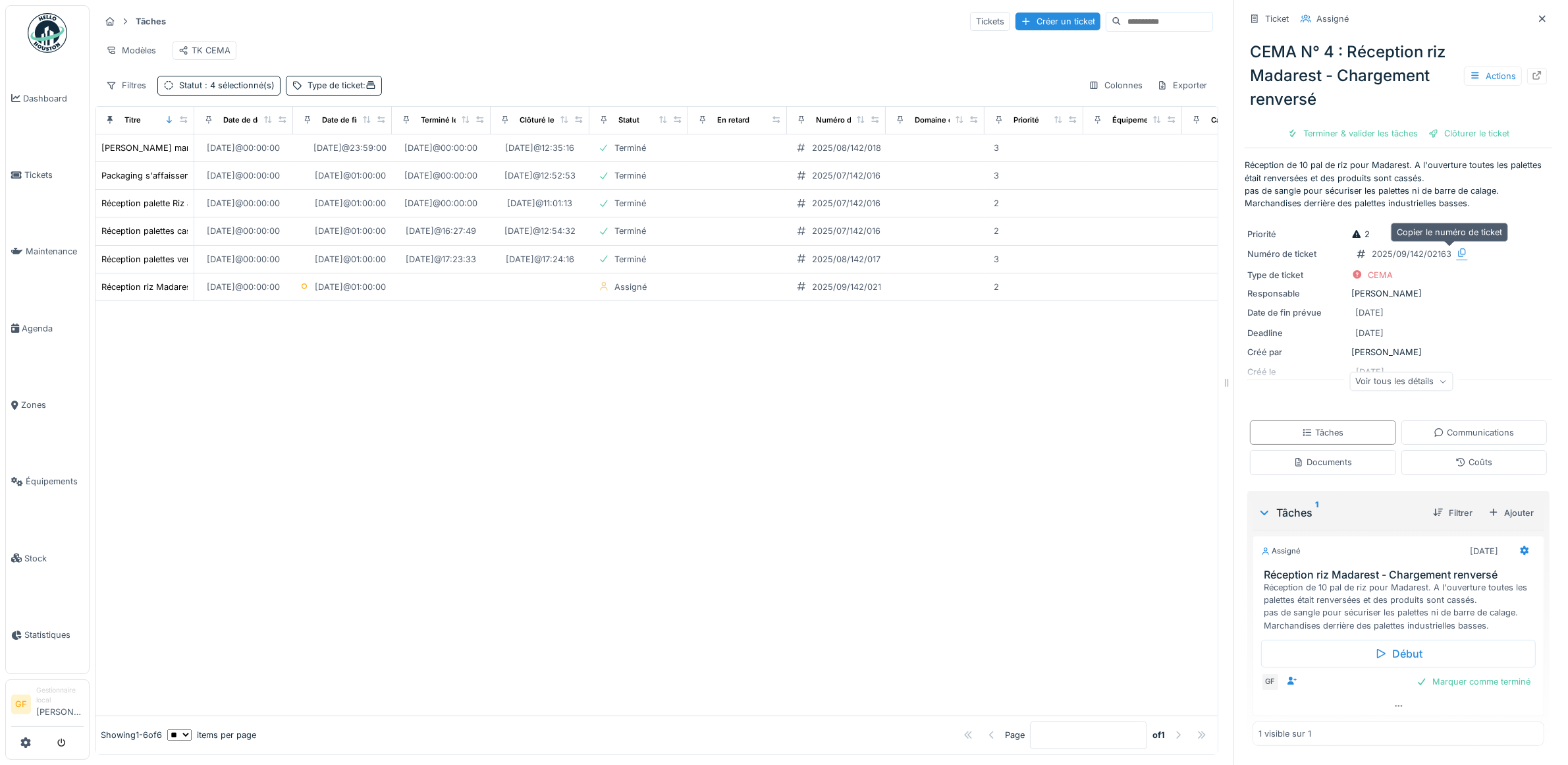
click at [1457, 255] on icon at bounding box center [1462, 252] width 10 height 9
click at [1532, 74] on icon at bounding box center [1537, 75] width 10 height 9
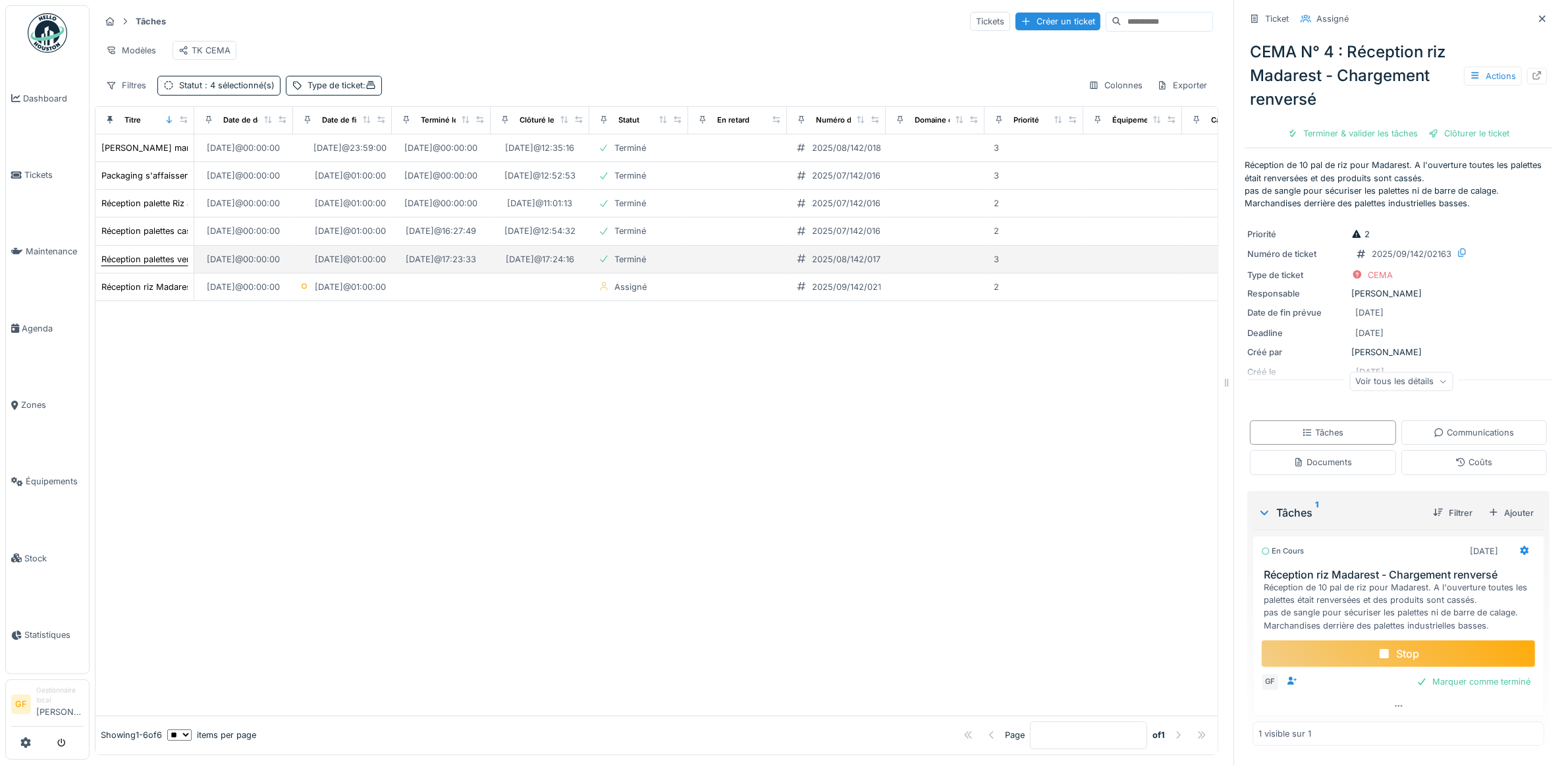
click at [153, 266] on div "Réception palettes verrerie abîmées - DN 5680111653" at bounding box center [208, 259] width 213 height 13
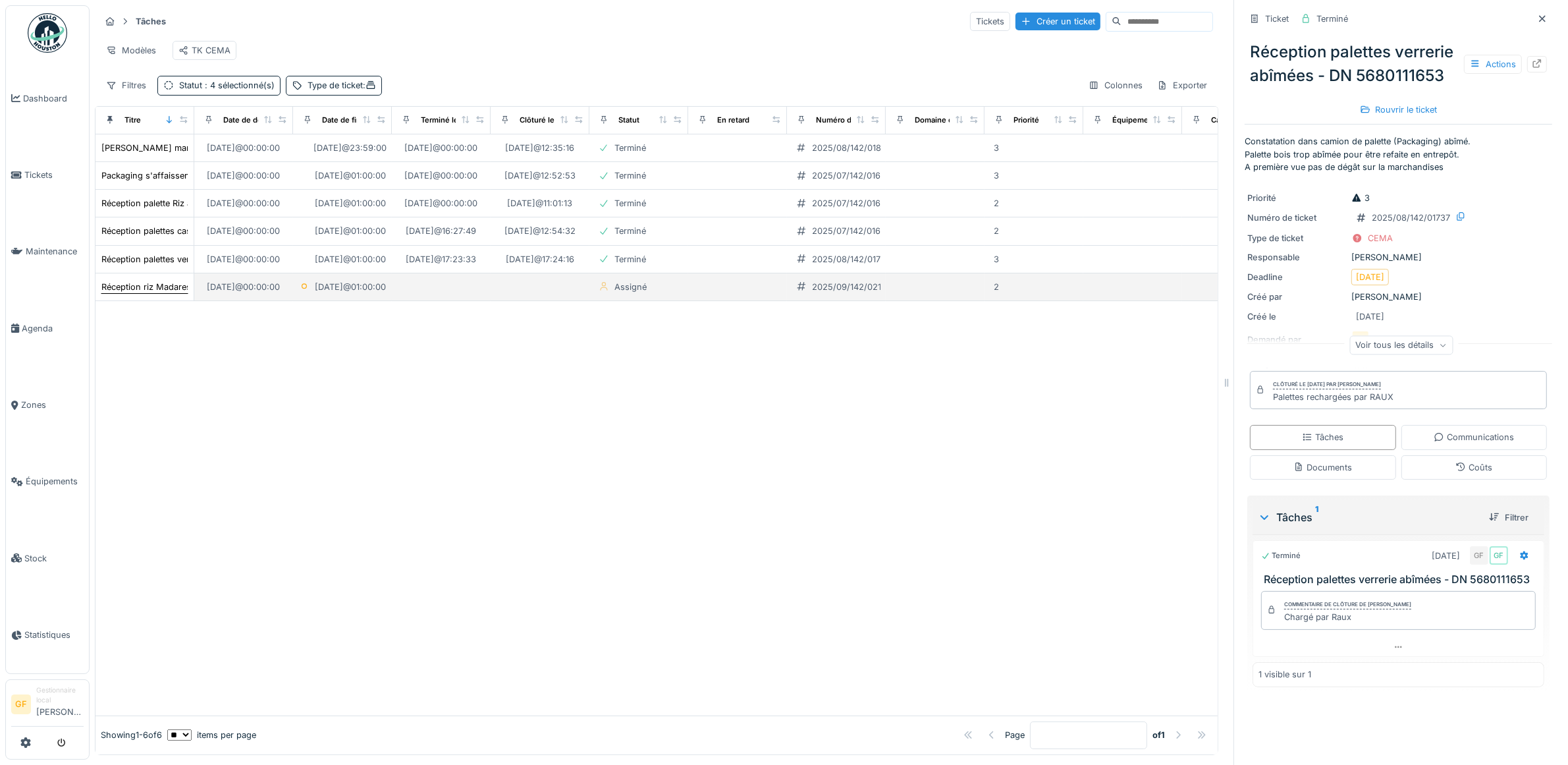
click at [147, 293] on div "Réception riz Madarest - Chargement renversé" at bounding box center [195, 287] width 188 height 13
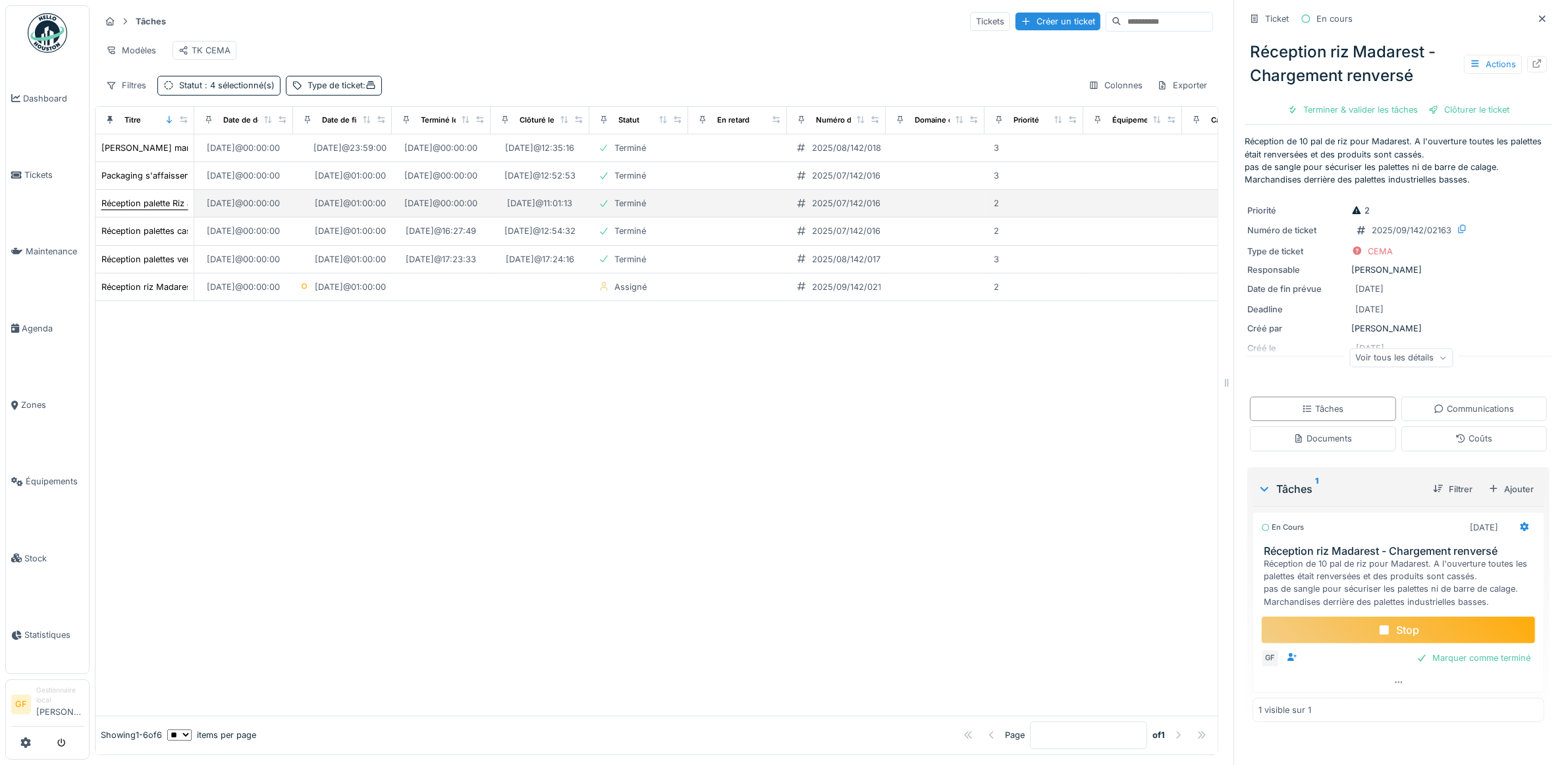
click at [160, 209] on div "Réception palette Riz avec packaging cassé - Madarest" at bounding box center [212, 203] width 221 height 13
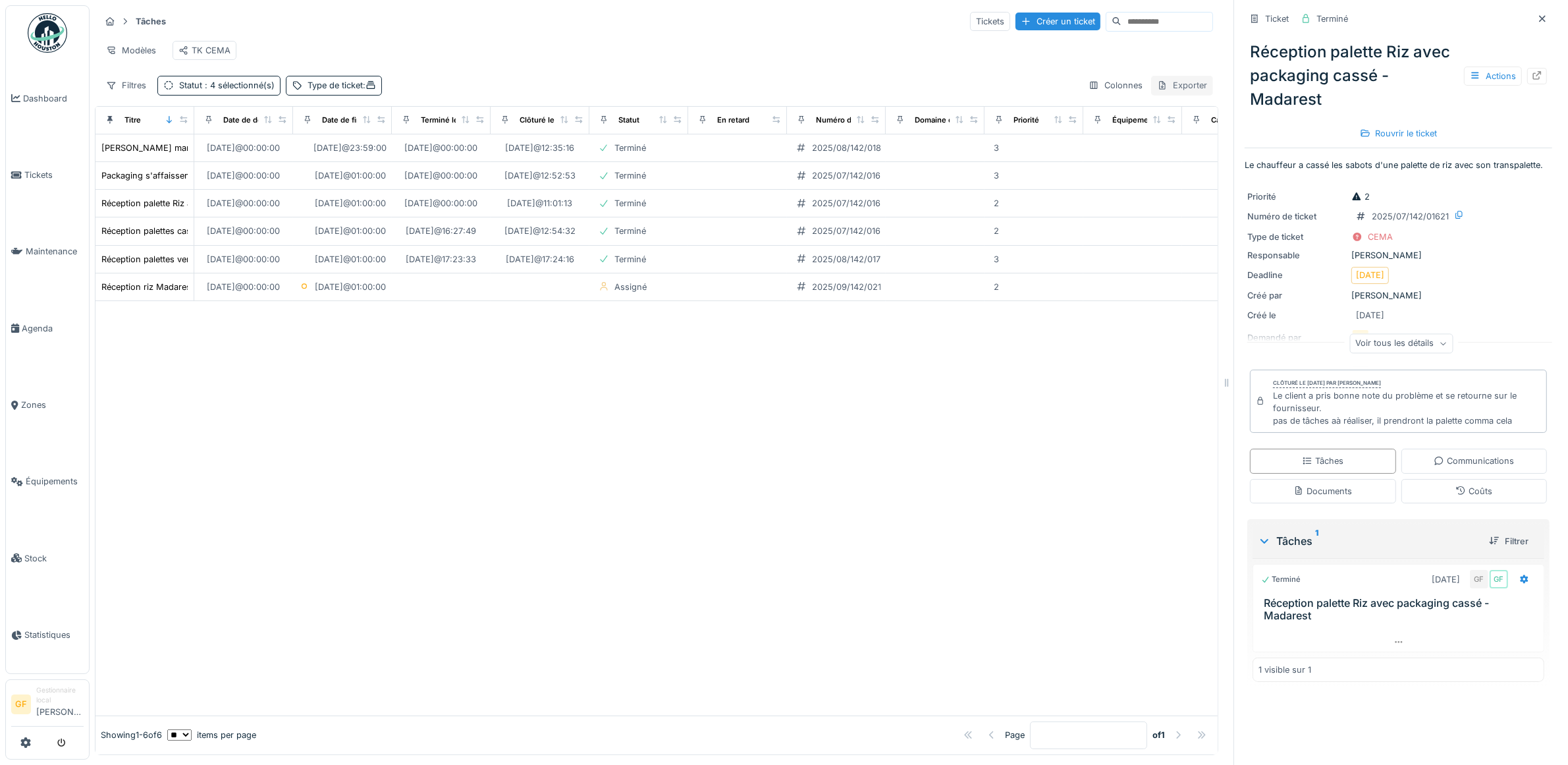
click at [1163, 95] on div "Exporter" at bounding box center [1182, 85] width 62 height 19
click at [1173, 149] on div "Export PDF" at bounding box center [1167, 147] width 74 height 20
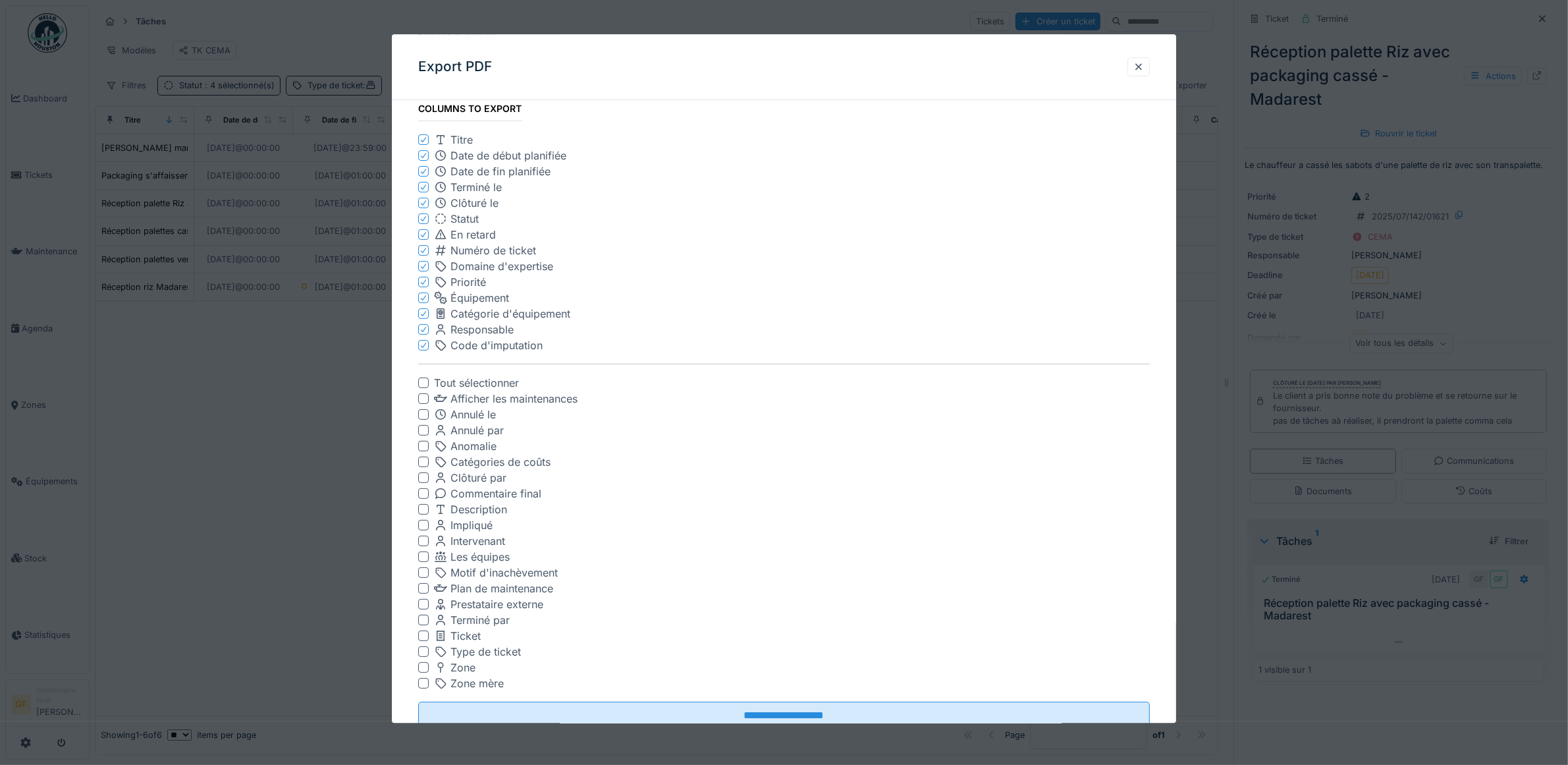
scroll to position [126, 0]
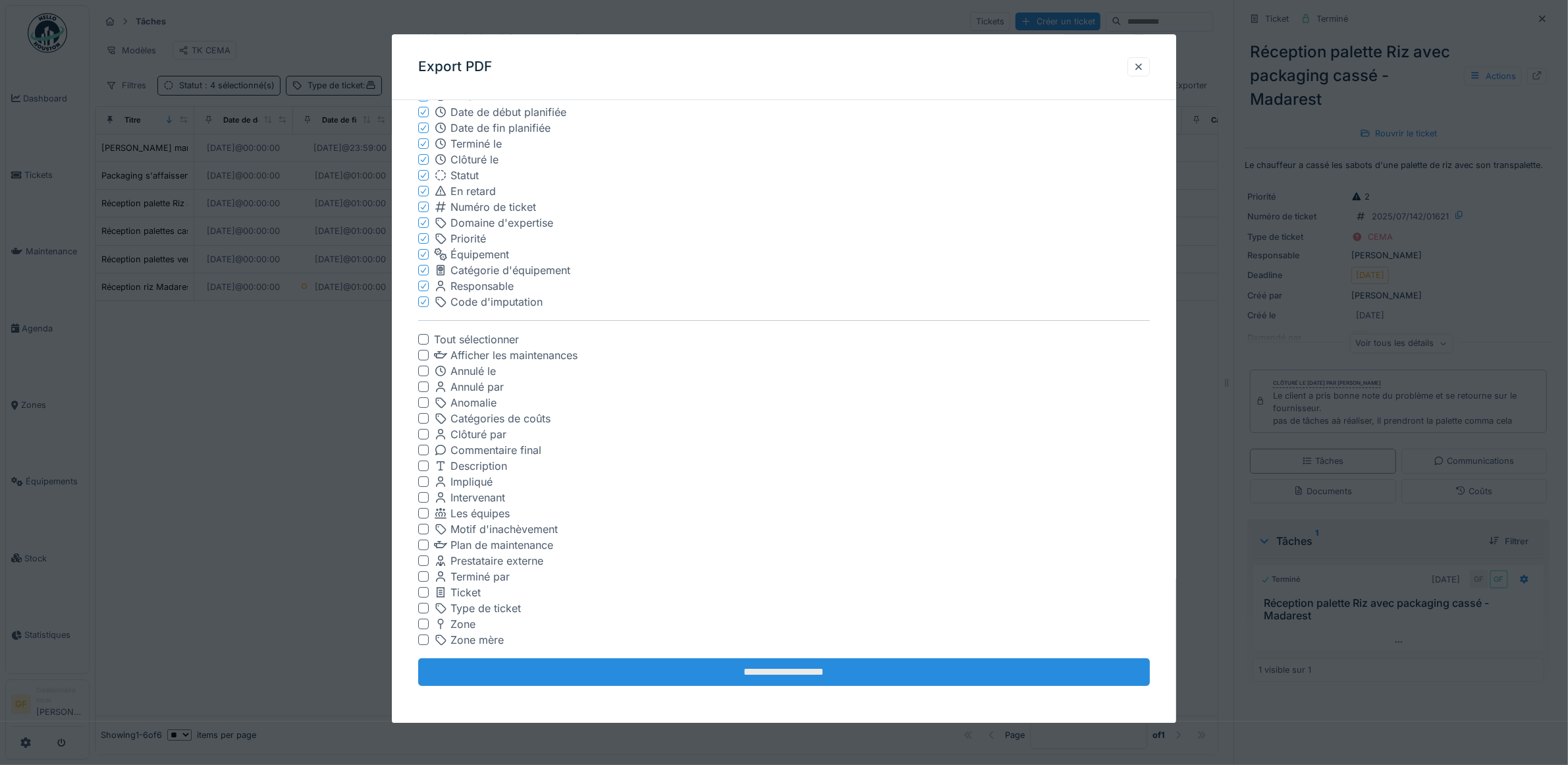
click at [756, 674] on input "**********" at bounding box center [784, 672] width 732 height 28
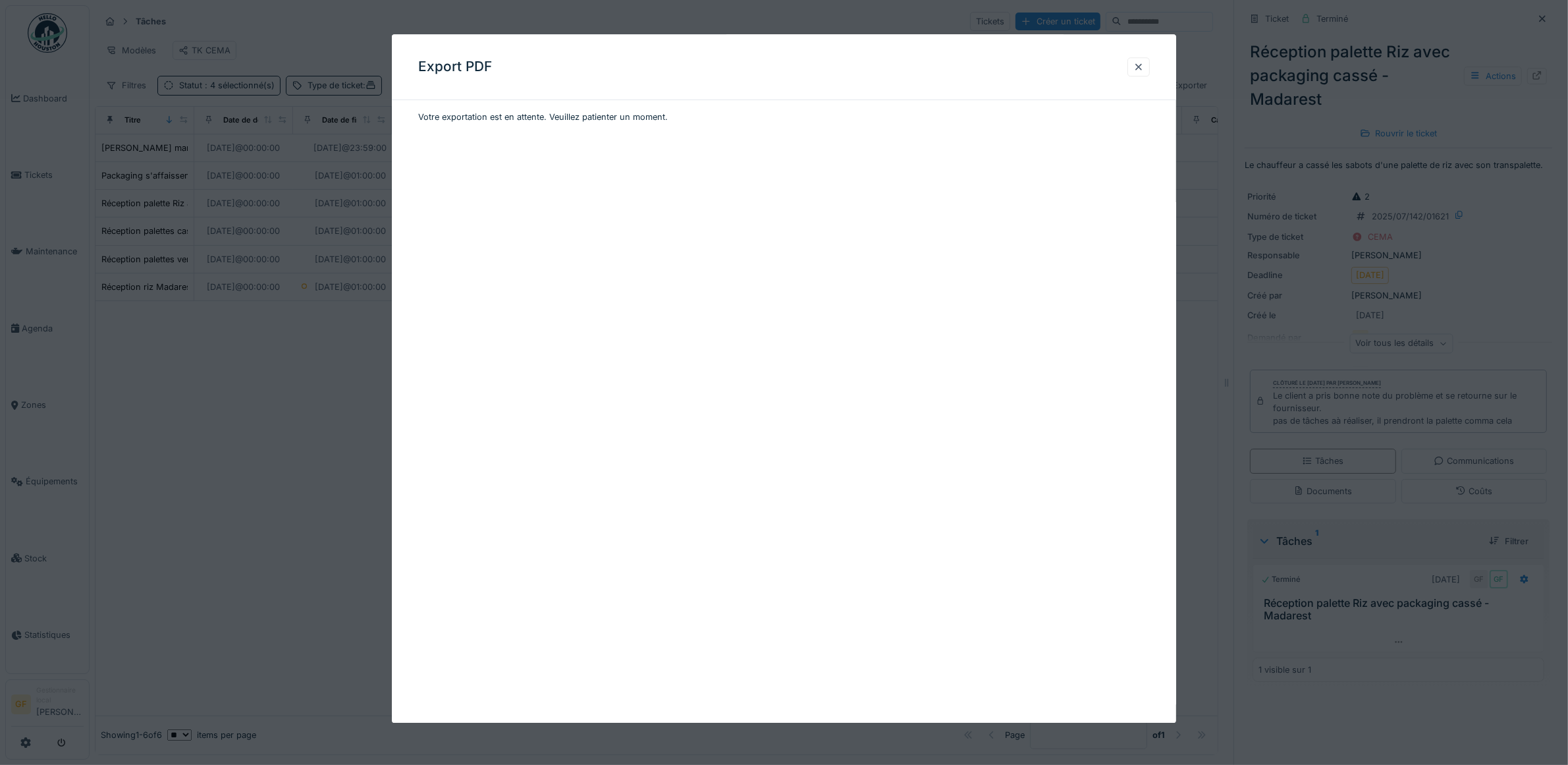
click at [1016, 251] on div "Export PDF Votre exportation est en attente. Veuillez patienter un moment." at bounding box center [784, 378] width 785 height 688
click at [1144, 68] on div at bounding box center [1139, 67] width 10 height 13
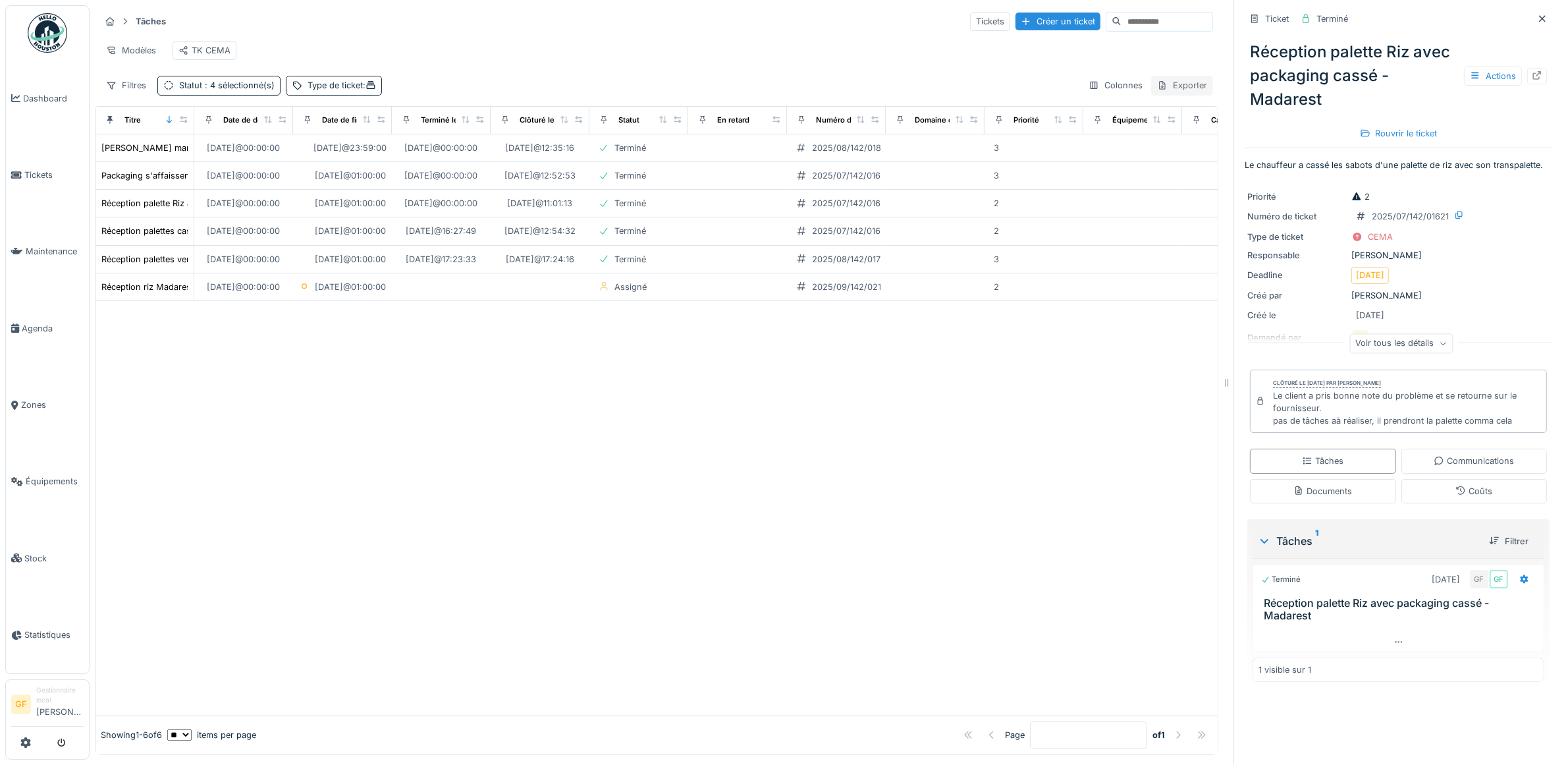
click at [1159, 90] on icon at bounding box center [1162, 85] width 6 height 9
click at [1147, 129] on div "Export Excel" at bounding box center [1167, 128] width 74 height 20
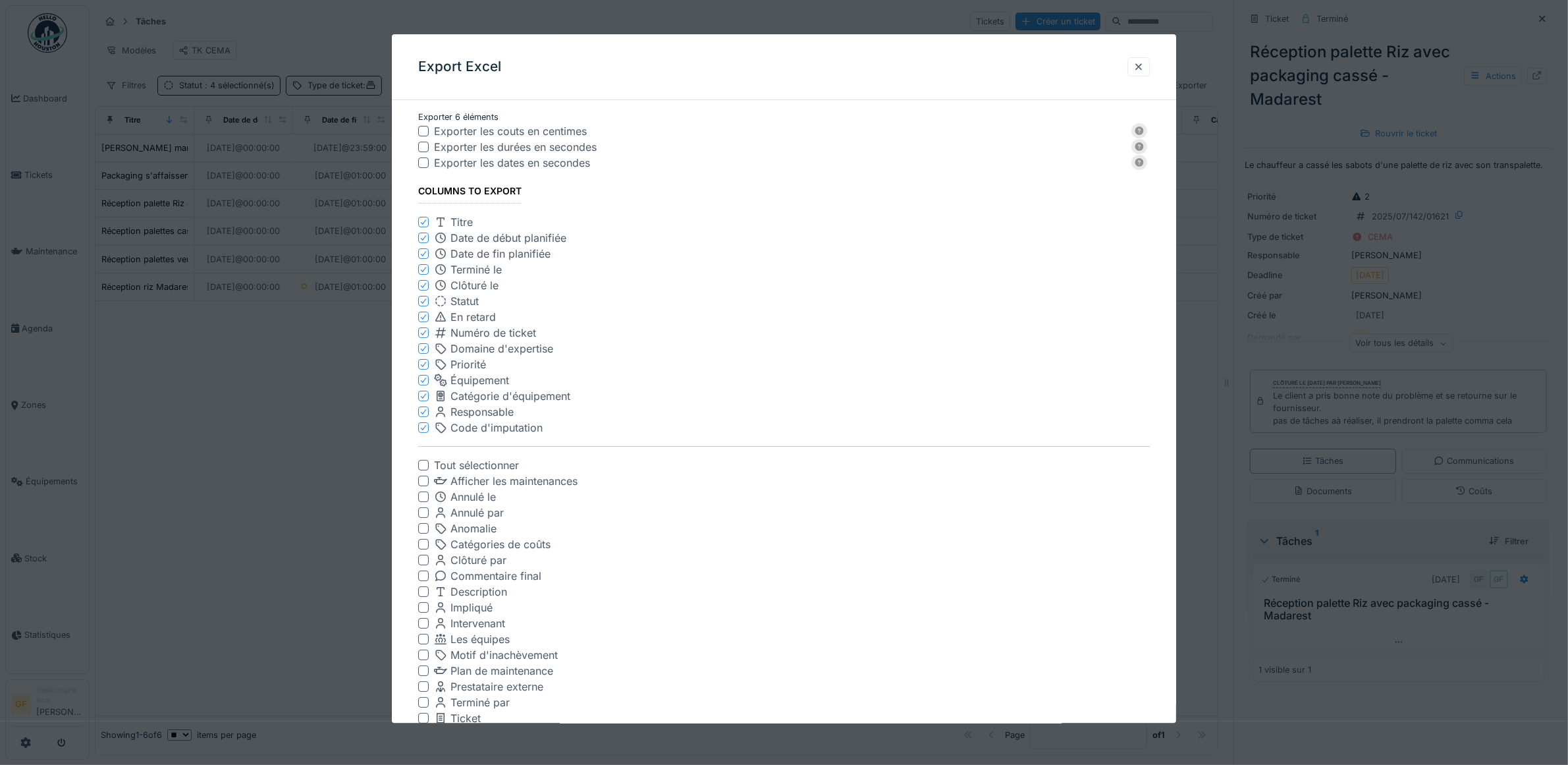
click at [426, 168] on div at bounding box center [423, 162] width 10 height 10
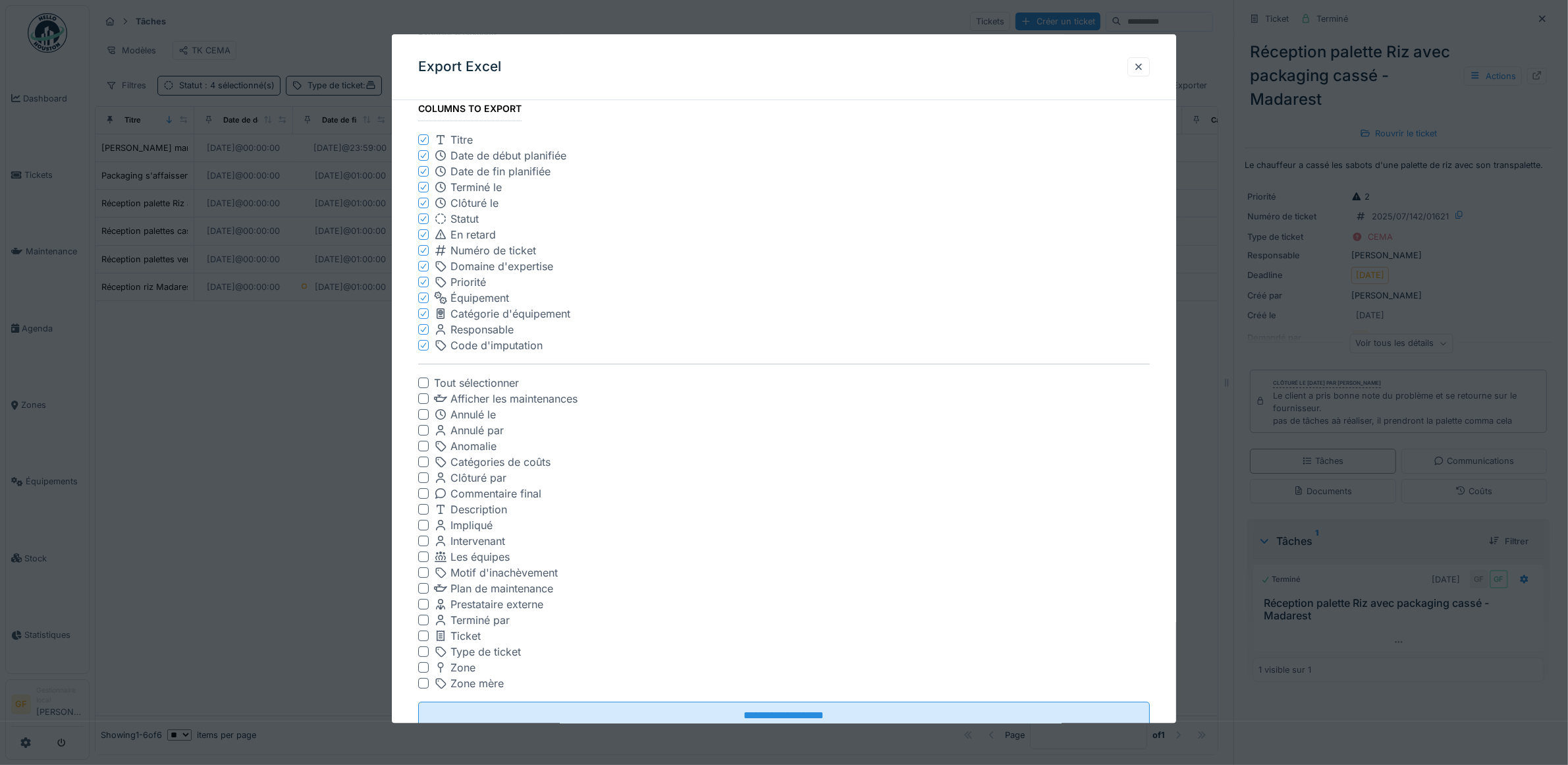
scroll to position [126, 0]
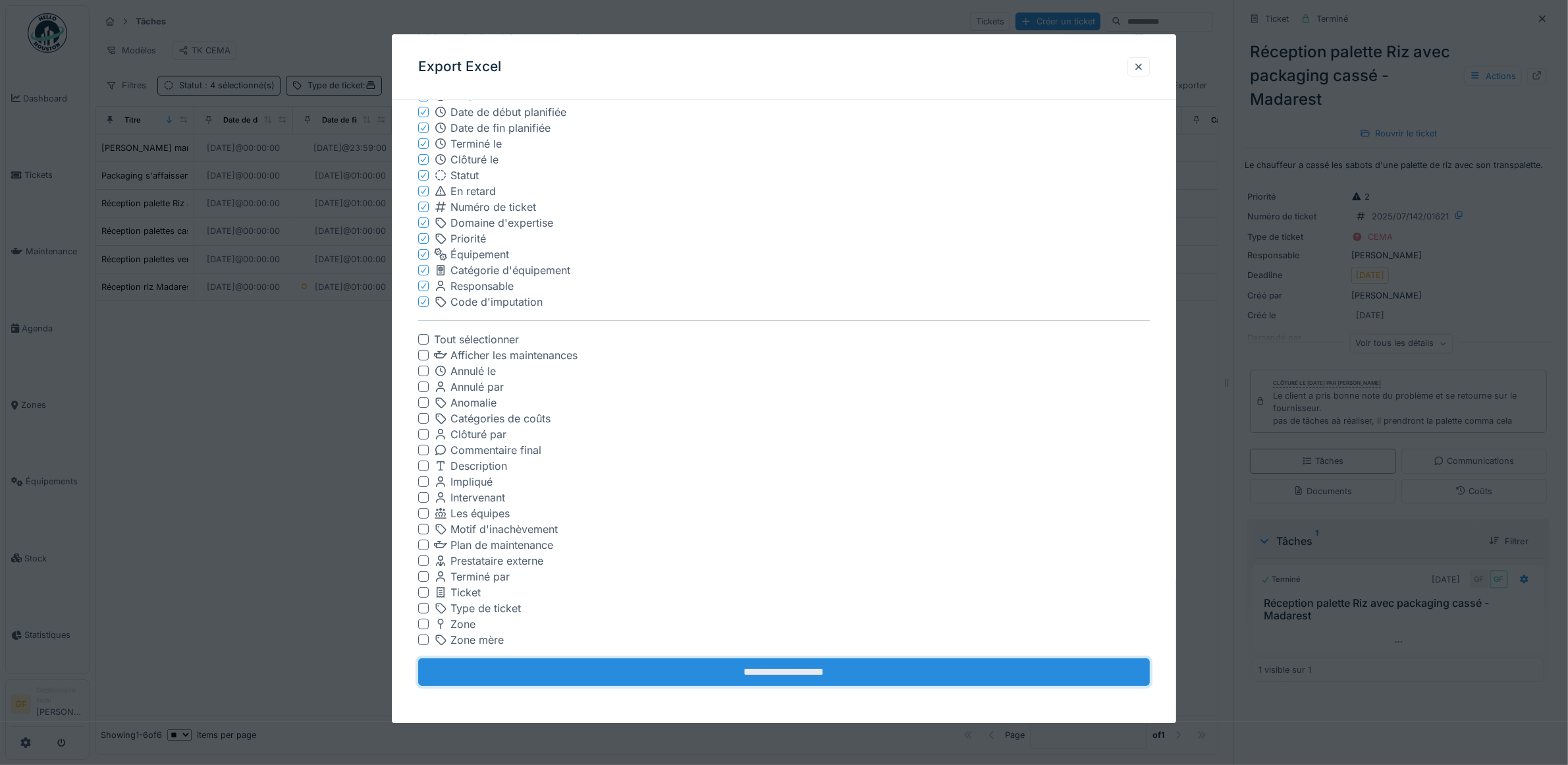
click at [834, 680] on input "**********" at bounding box center [784, 672] width 732 height 28
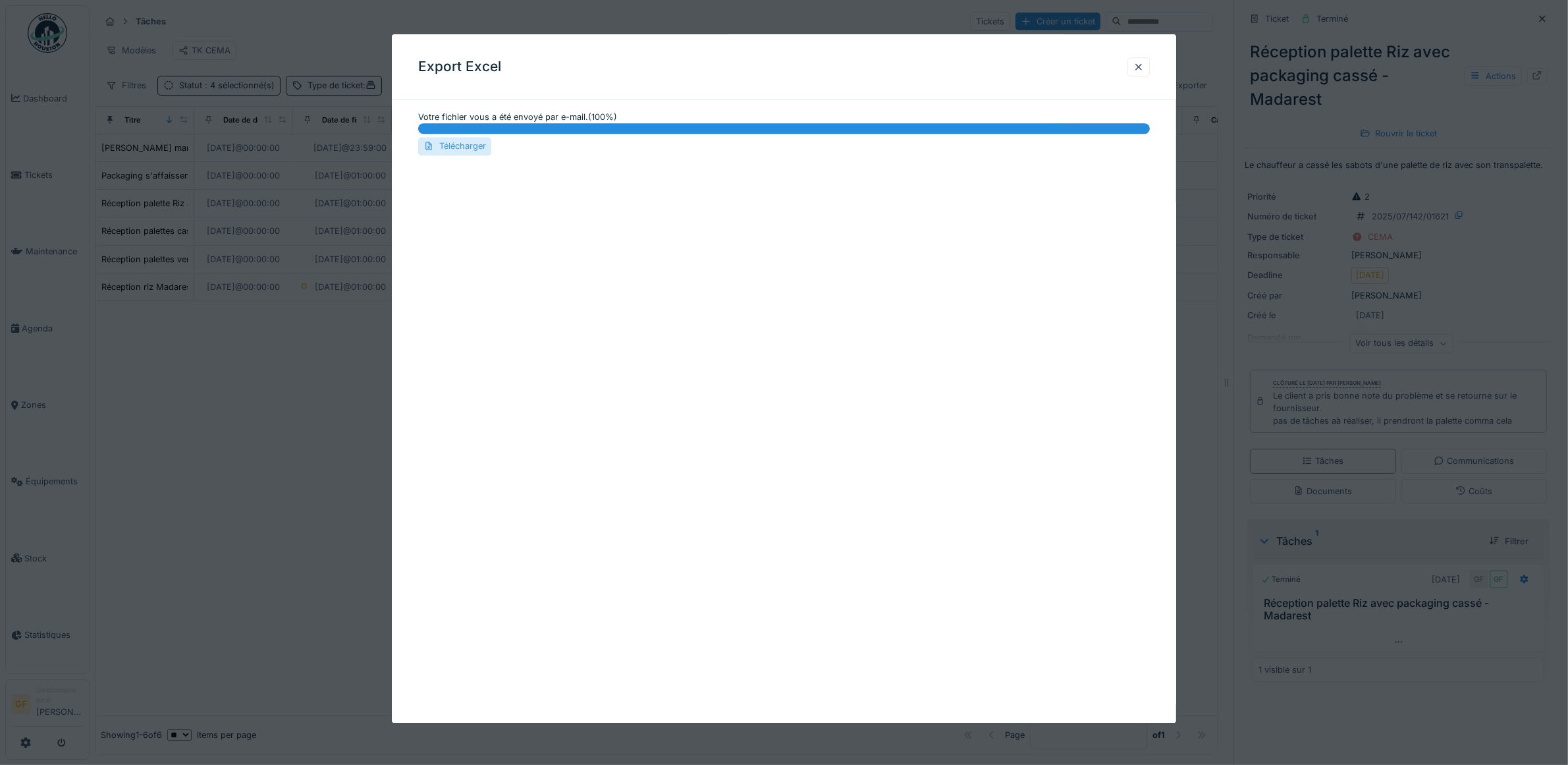
click at [436, 152] on div "Télécharger" at bounding box center [455, 146] width 73 height 18
click at [1143, 66] on div at bounding box center [1139, 67] width 10 height 13
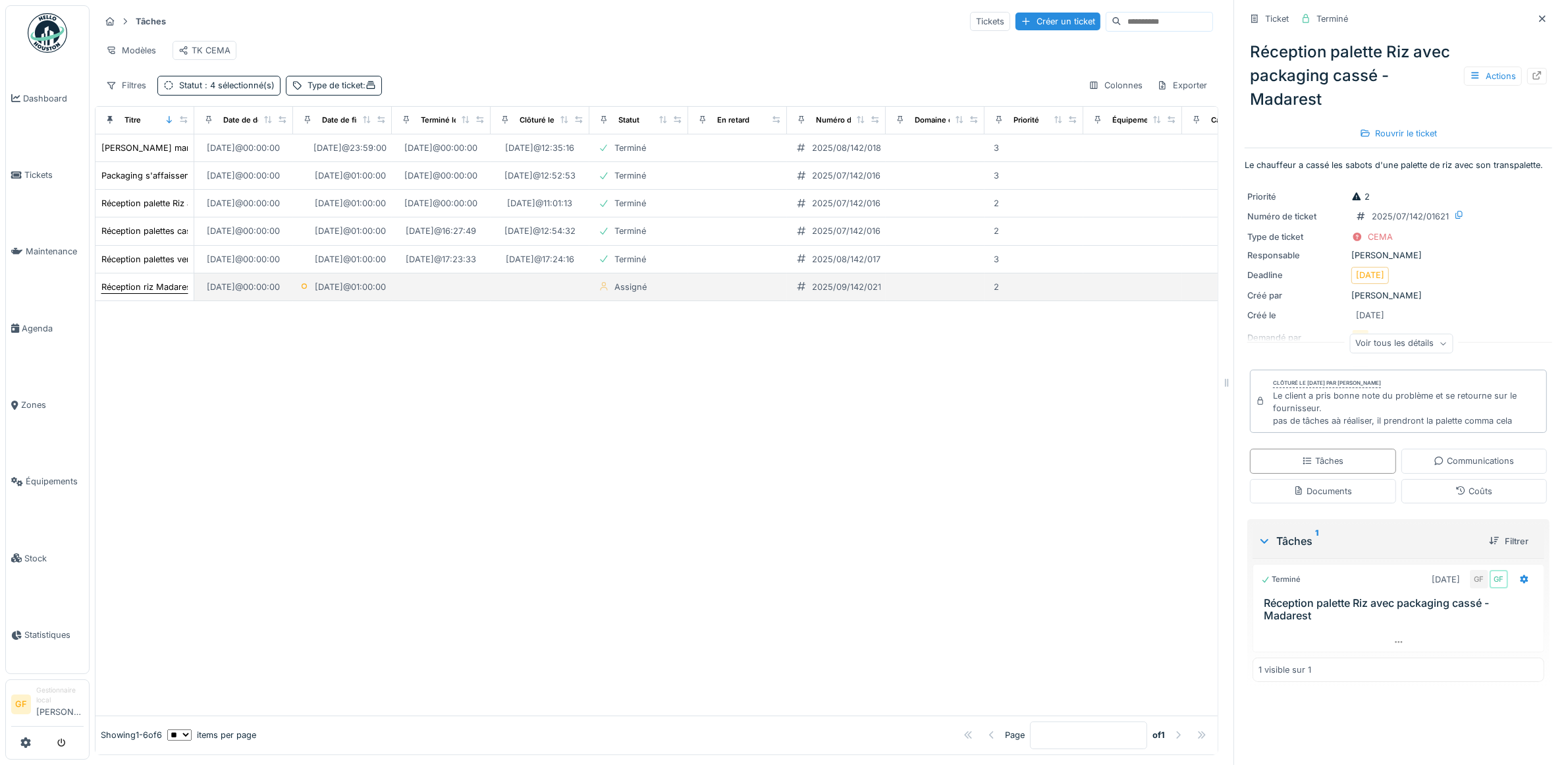
click at [169, 293] on div "Réception riz Madarest - Chargement renversé" at bounding box center [195, 287] width 188 height 13
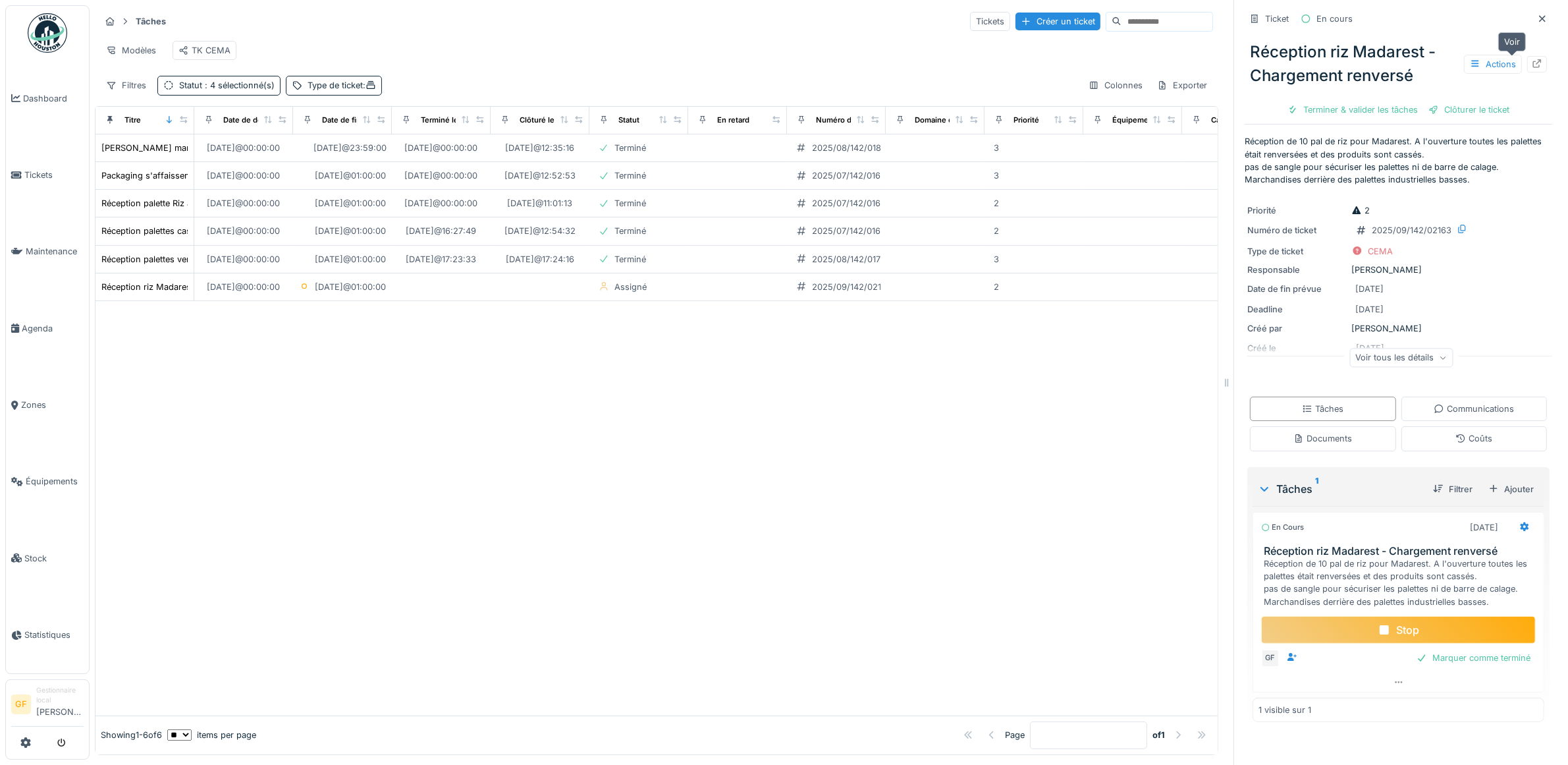
click at [1532, 66] on icon at bounding box center [1537, 63] width 10 height 9
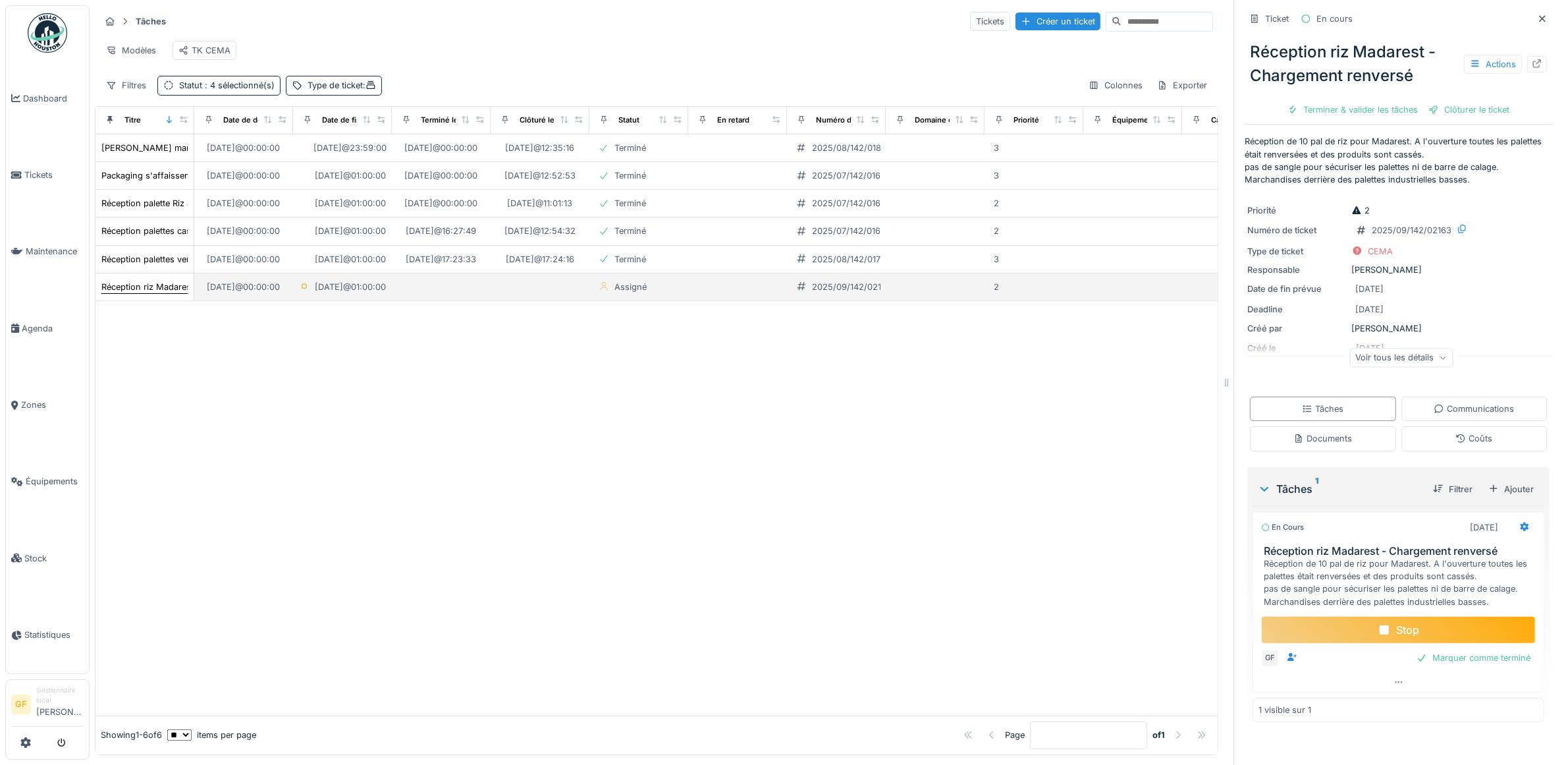
click at [132, 293] on div "Réception riz Madarest - Chargement renversé" at bounding box center [195, 287] width 188 height 13
click at [1151, 95] on div "Exporter" at bounding box center [1182, 85] width 62 height 19
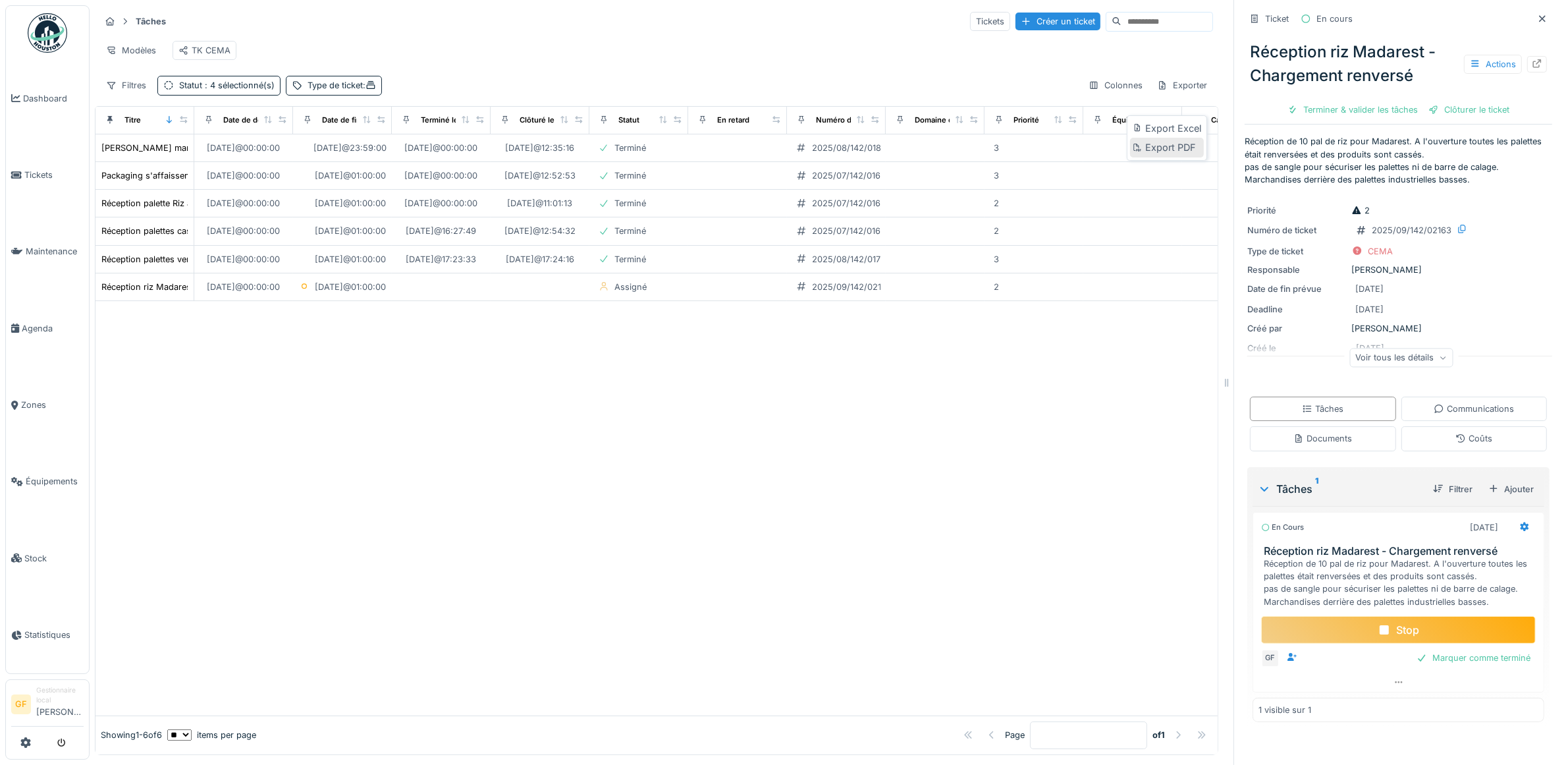
click at [1170, 148] on div "Export PDF" at bounding box center [1167, 147] width 74 height 20
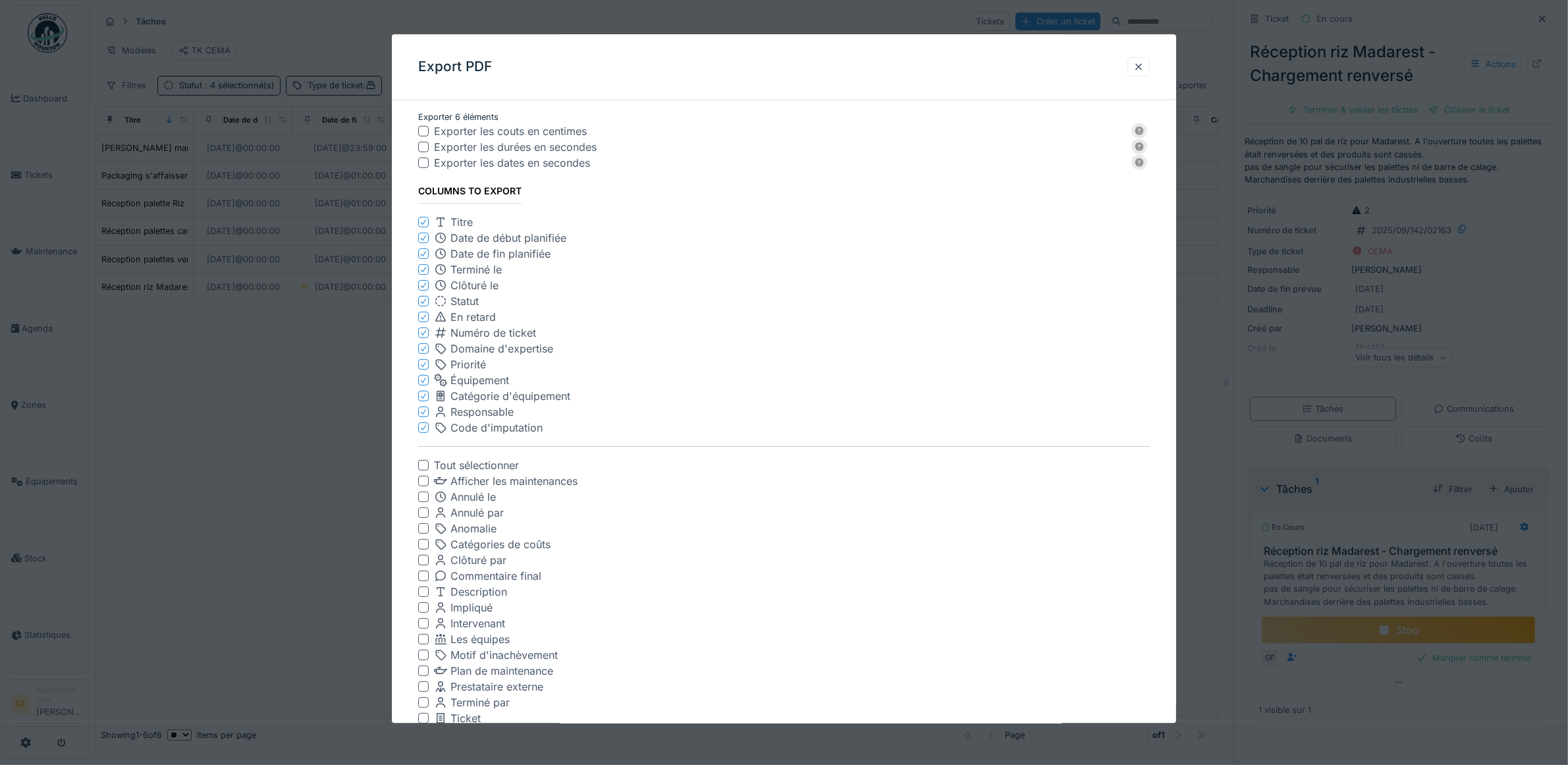
click at [432, 165] on div "Exporter les dates en secondes" at bounding box center [784, 163] width 732 height 16
click at [426, 167] on div at bounding box center [423, 162] width 10 height 10
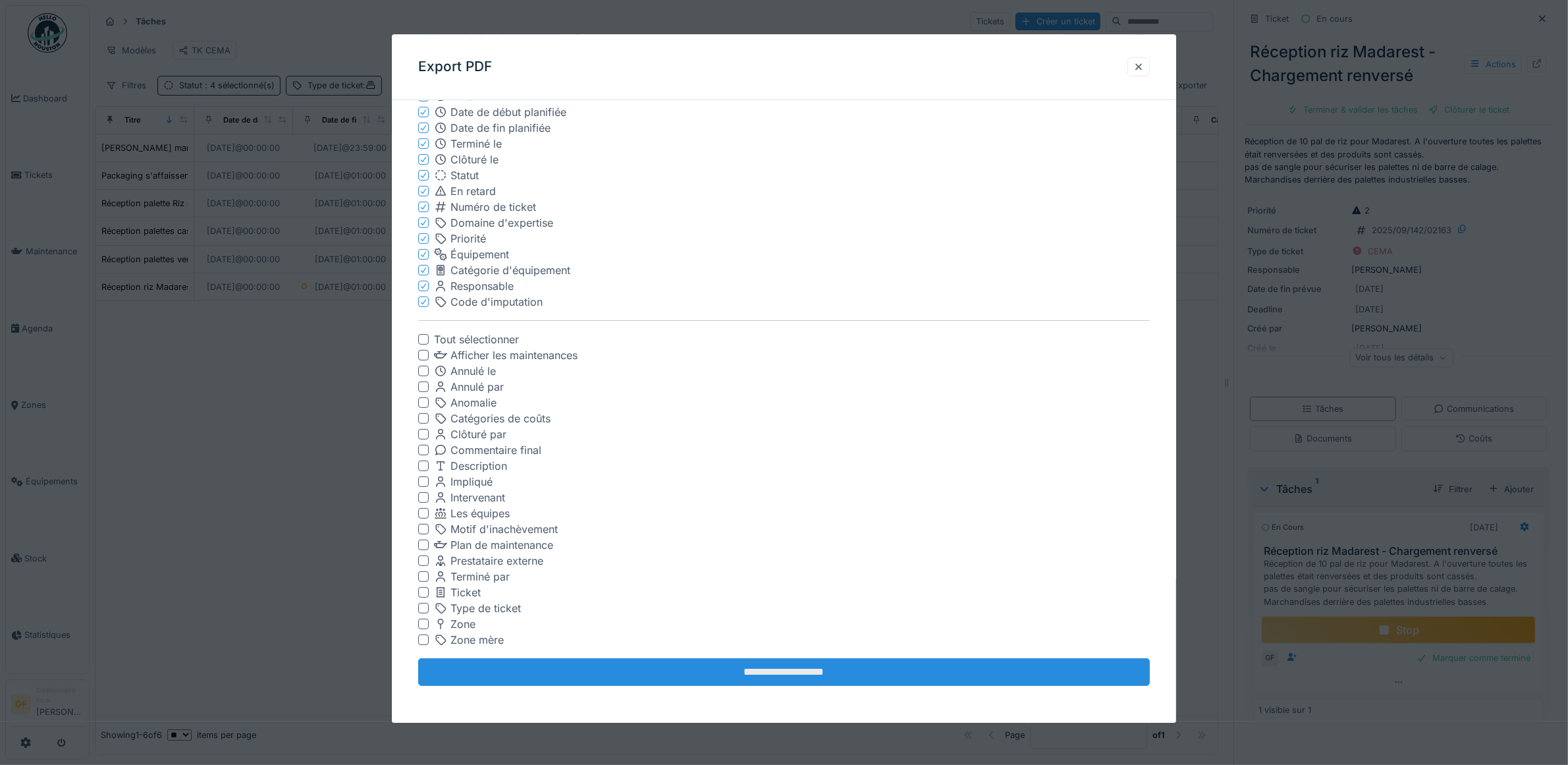
click at [771, 666] on input "**********" at bounding box center [784, 672] width 732 height 28
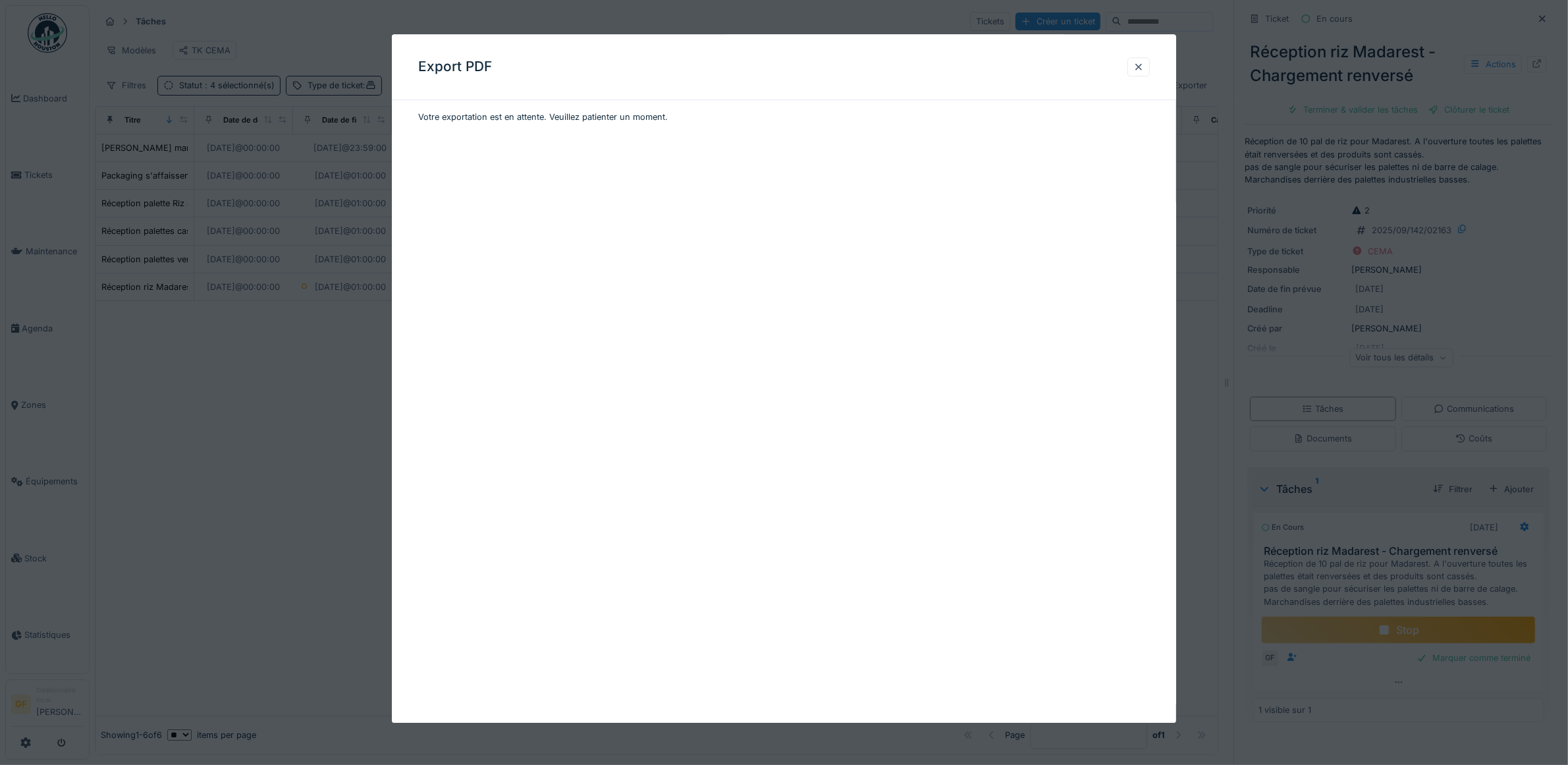
scroll to position [0, 0]
click at [1150, 64] on div at bounding box center [1139, 67] width 22 height 19
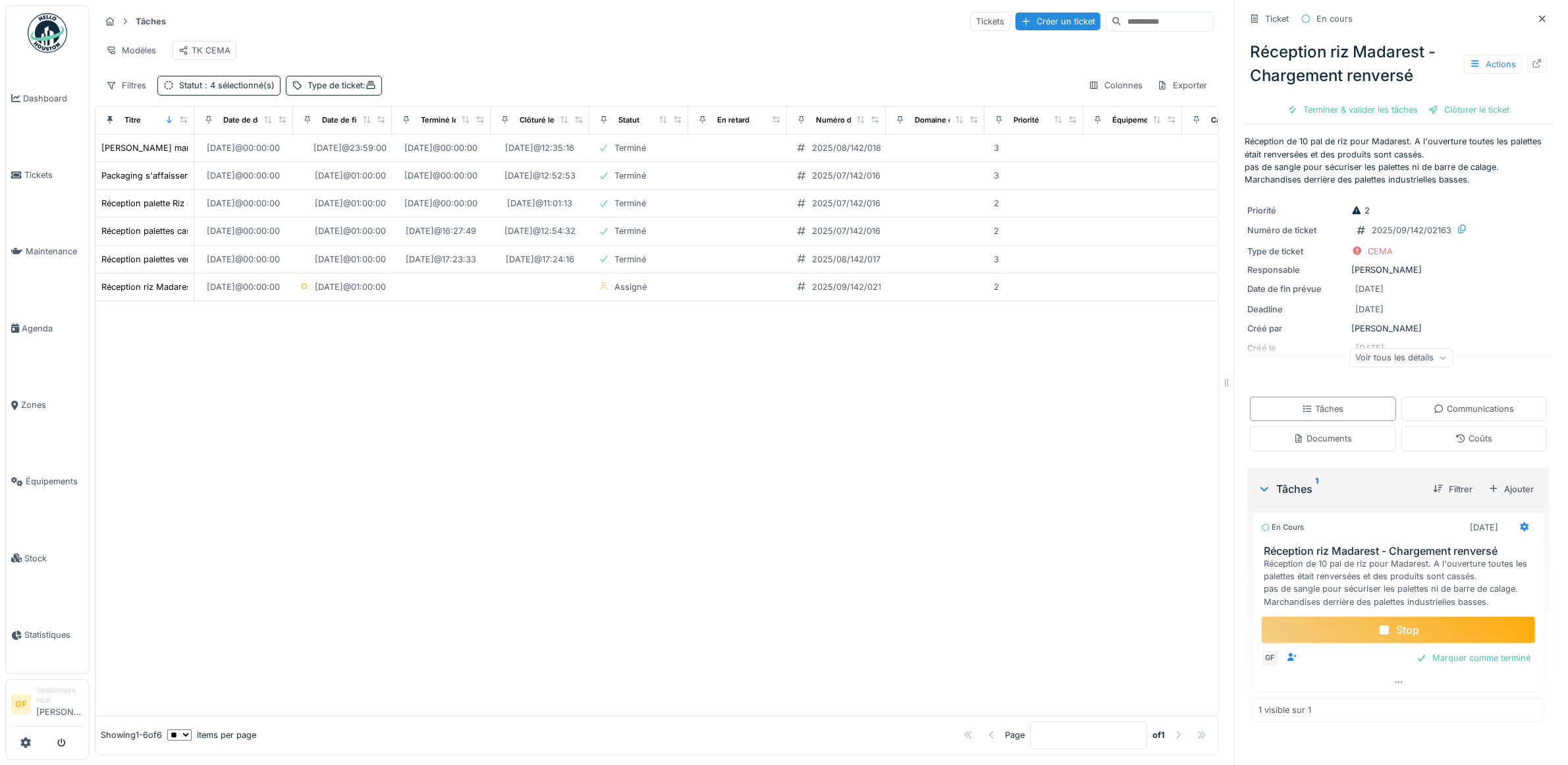
click at [202, 392] on div at bounding box center [656, 508] width 1122 height 414
click at [728, 428] on div at bounding box center [656, 508] width 1122 height 414
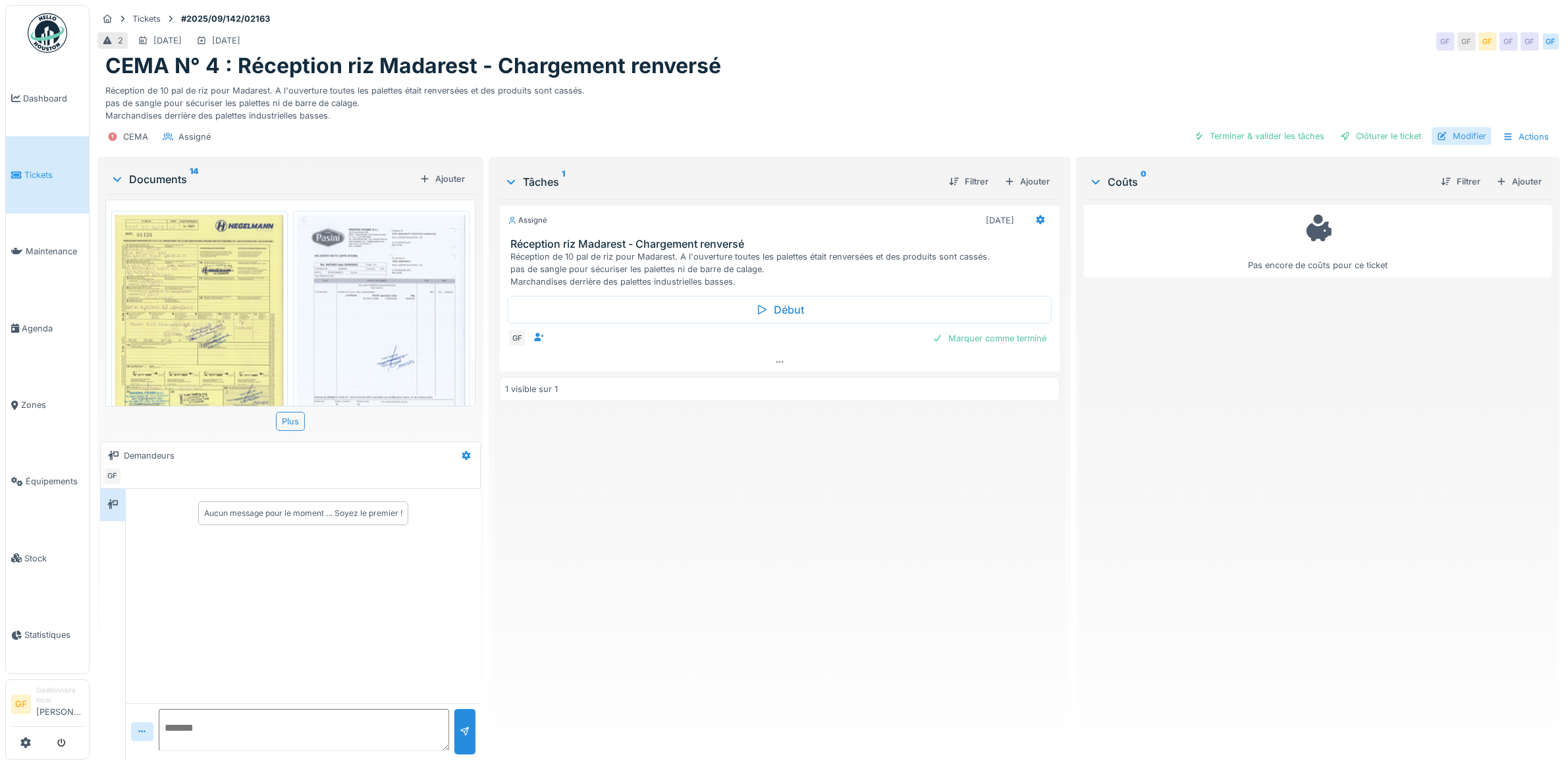
click at [1464, 142] on div "Modifier" at bounding box center [1462, 136] width 60 height 18
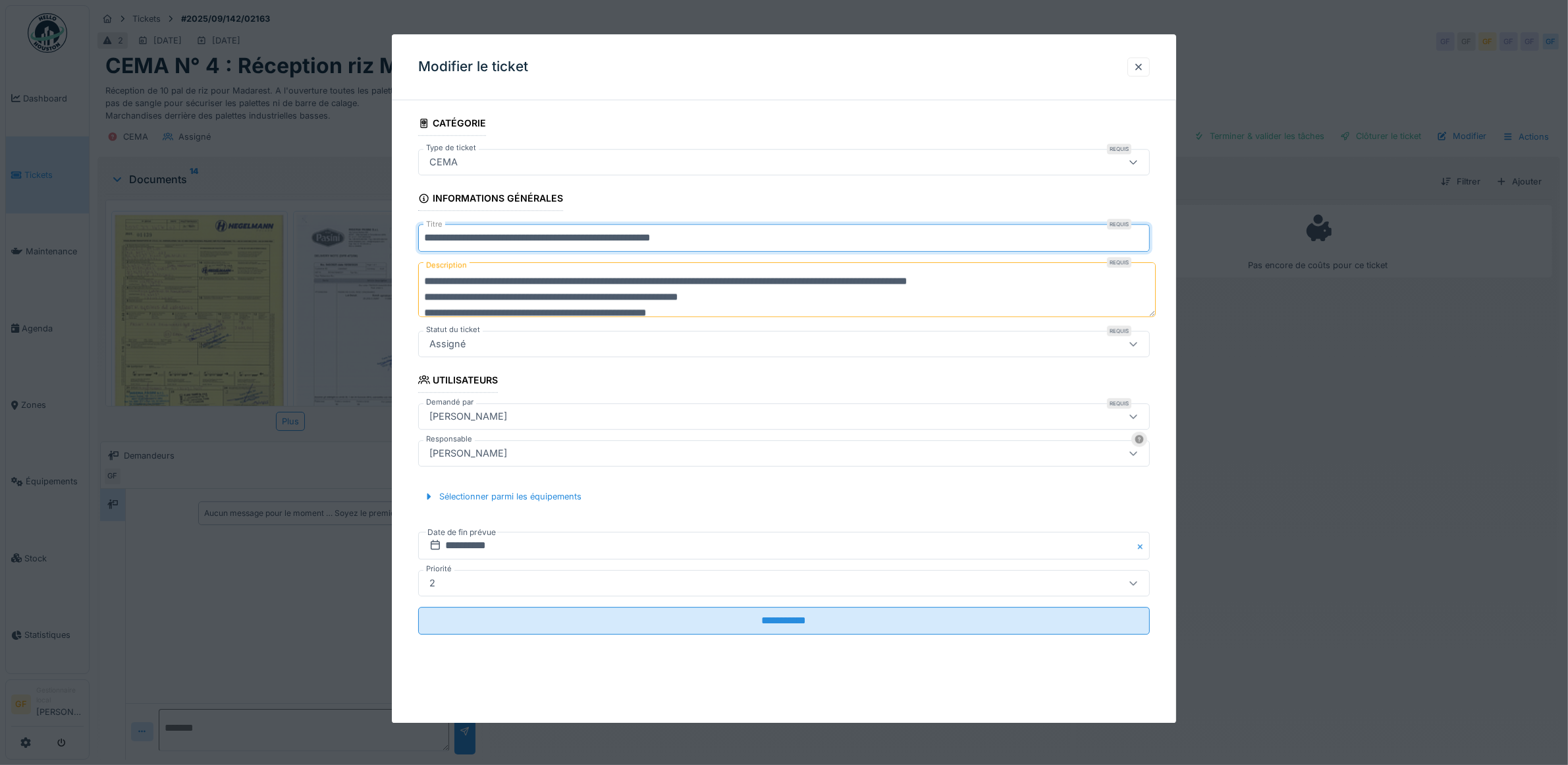
click at [479, 241] on input "**********" at bounding box center [784, 237] width 732 height 28
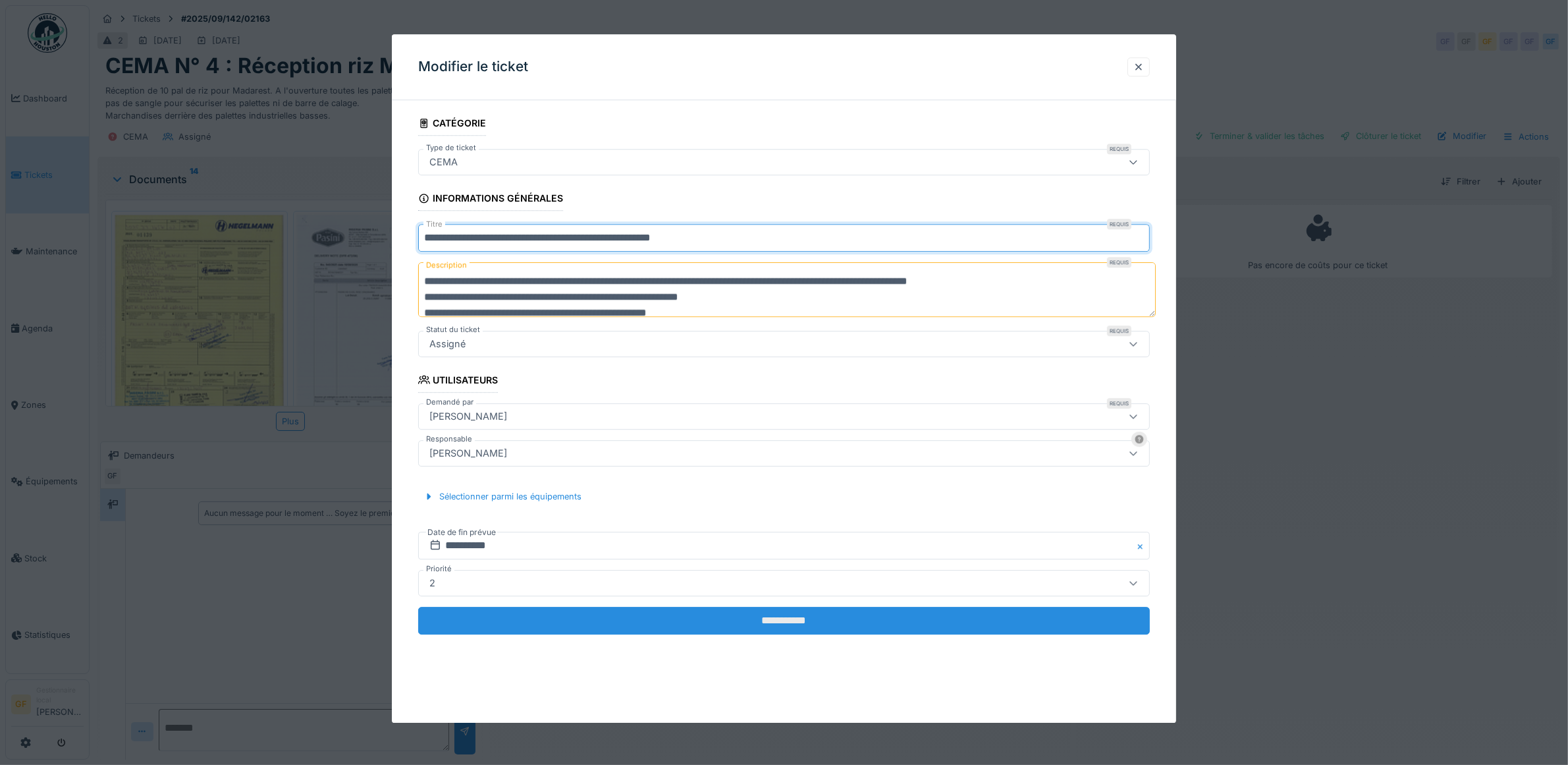
type input "**********"
click at [758, 623] on input "**********" at bounding box center [784, 620] width 732 height 28
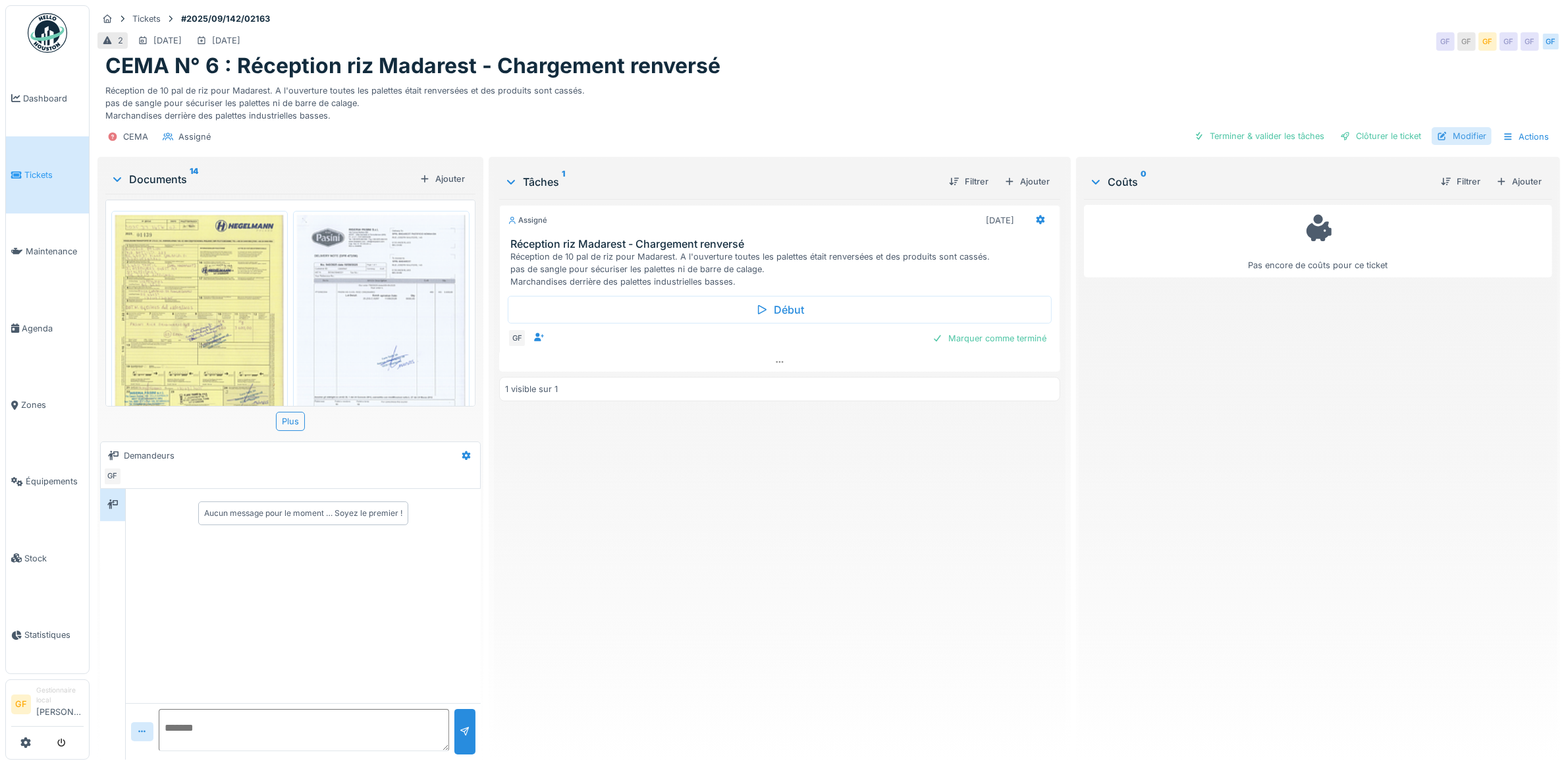
click at [1445, 140] on div "Modifier" at bounding box center [1462, 136] width 60 height 18
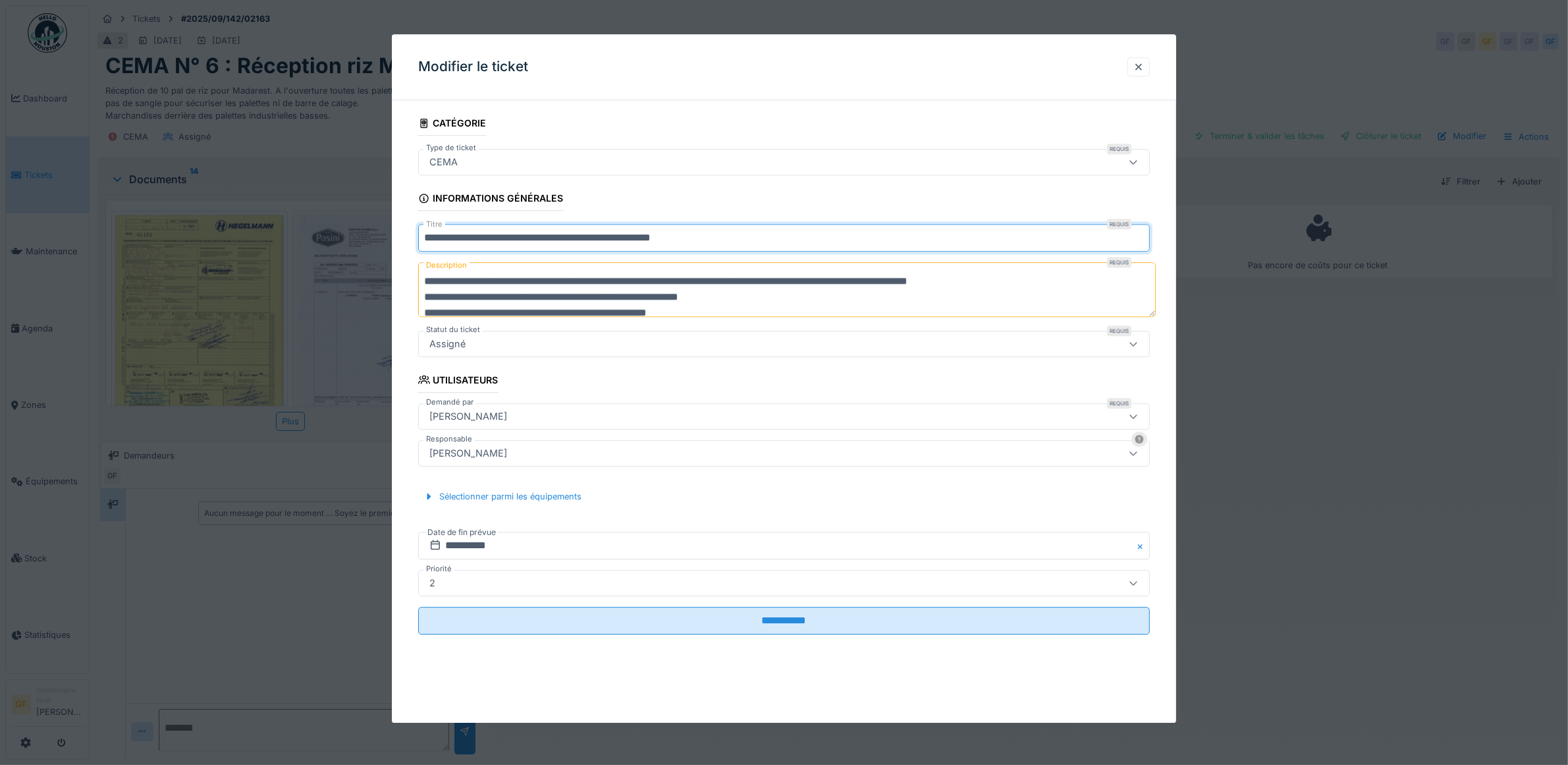
click at [480, 241] on input "**********" at bounding box center [784, 237] width 732 height 28
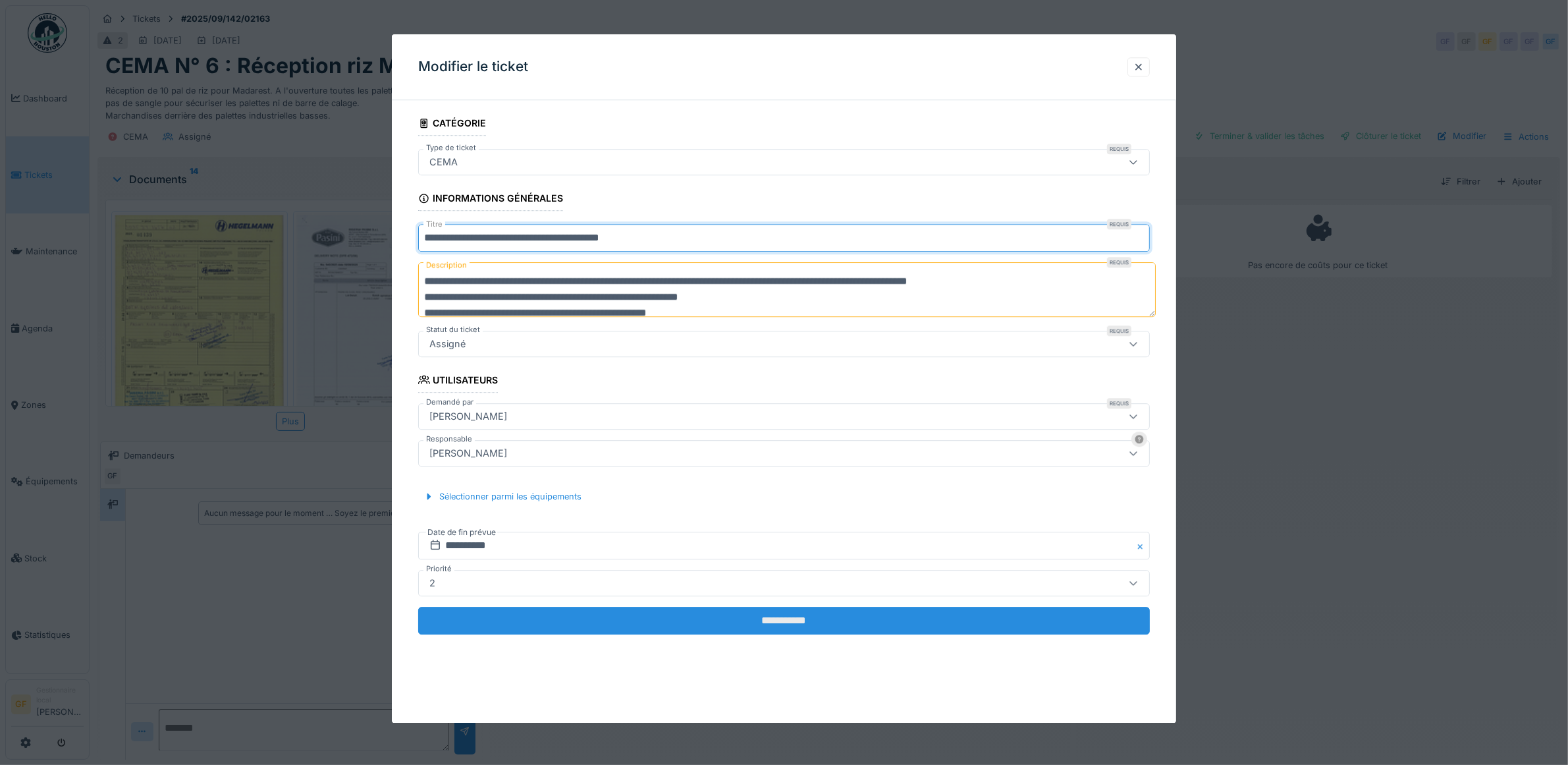
type input "**********"
click at [764, 617] on input "**********" at bounding box center [784, 620] width 732 height 28
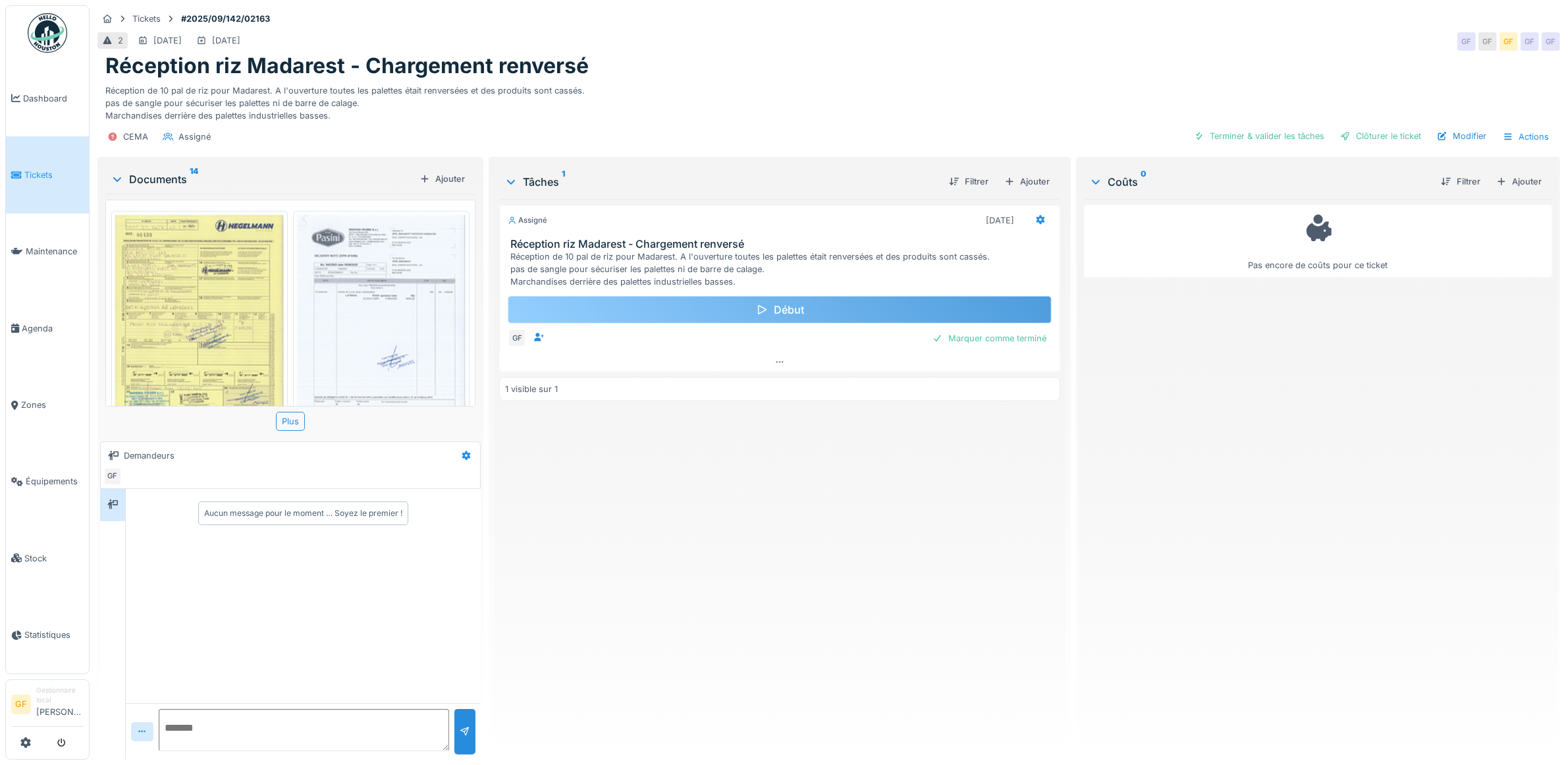
click at [760, 317] on div "Début" at bounding box center [780, 309] width 544 height 28
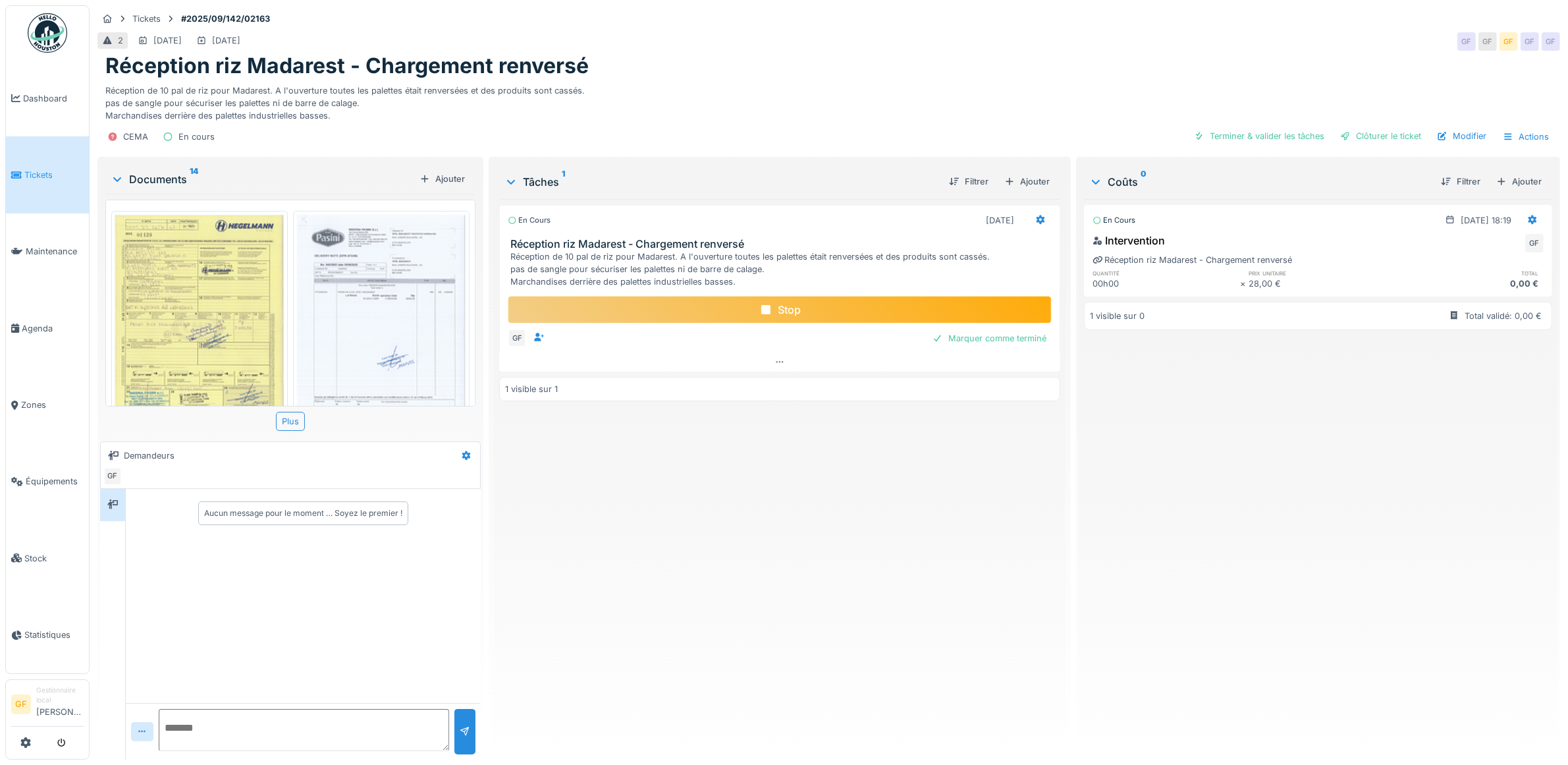
click at [769, 634] on div "En cours [DATE] Réception riz Madarest - Chargement renversé Réception de 10 pa…" at bounding box center [780, 473] width 561 height 550
click at [1497, 138] on div "Actions" at bounding box center [1526, 137] width 58 height 19
click at [1255, 290] on div "28,00 €" at bounding box center [1323, 284] width 148 height 13
